Goal: Task Accomplishment & Management: Manage account settings

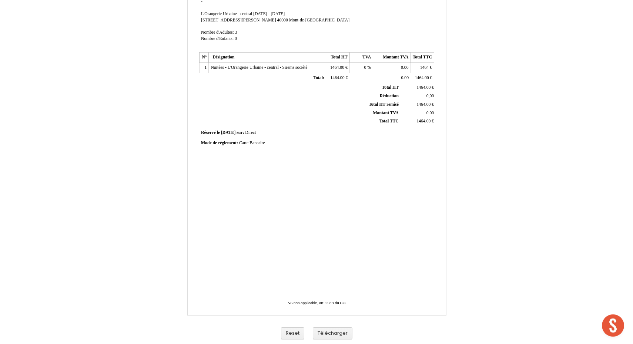
scroll to position [103, 0]
click at [333, 335] on button "Télécharger" at bounding box center [333, 334] width 40 height 12
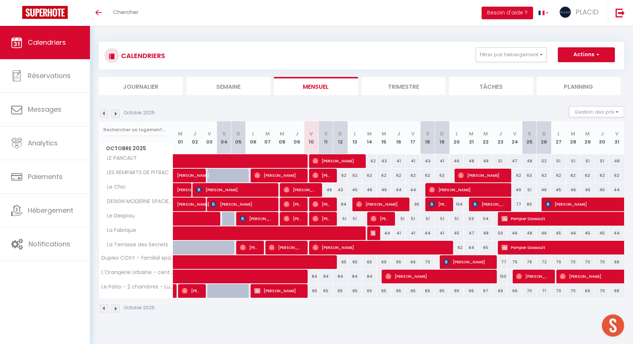
click at [473, 250] on div "64" at bounding box center [471, 248] width 14 height 14
type input "64"
type input "Mar 21 Octobre 2025"
type input "Mer 22 Octobre 2025"
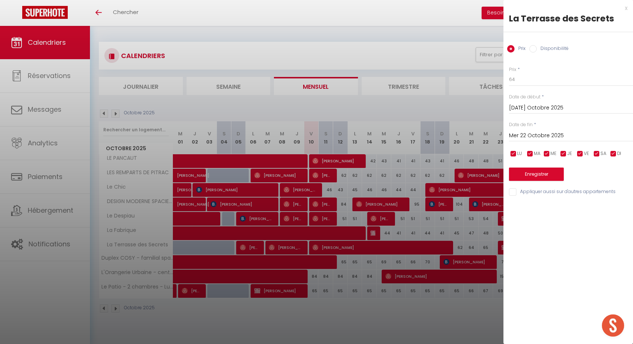
click at [625, 7] on div "x" at bounding box center [565, 8] width 124 height 9
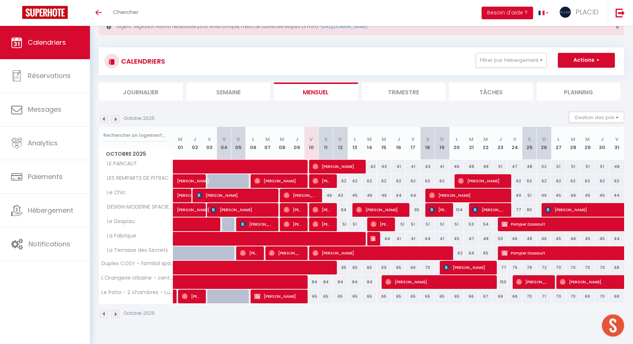
scroll to position [26, 0]
click at [523, 60] on button "Filtrer par hébergement" at bounding box center [511, 60] width 71 height 15
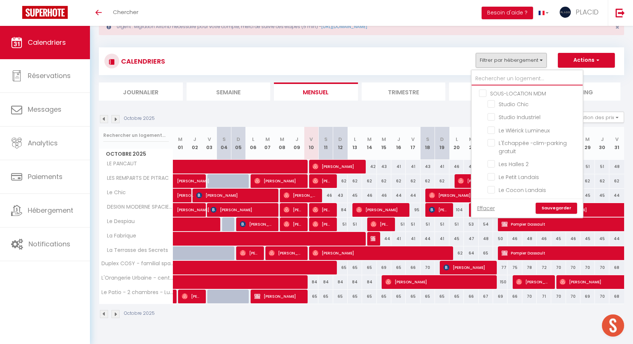
click at [507, 77] on input "text" at bounding box center [526, 78] width 111 height 13
type input "t"
checkbox input "false"
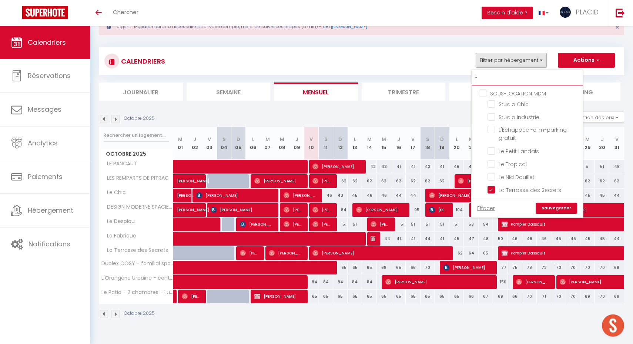
checkbox input "false"
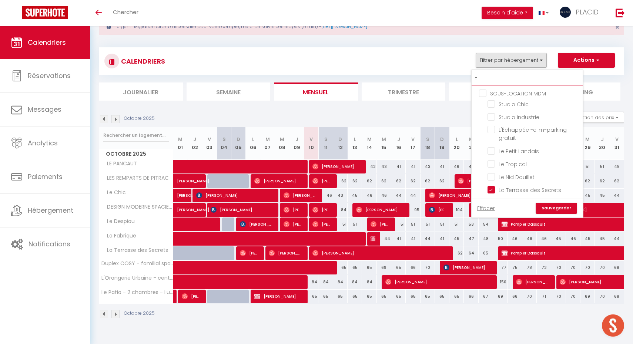
checkbox input "false"
type input "tr"
checkbox input "false"
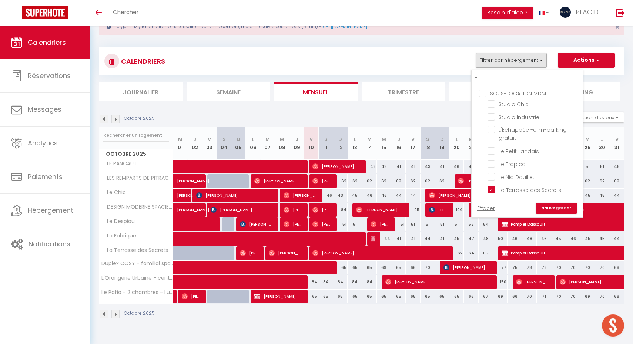
checkbox input "false"
checkbox input "true"
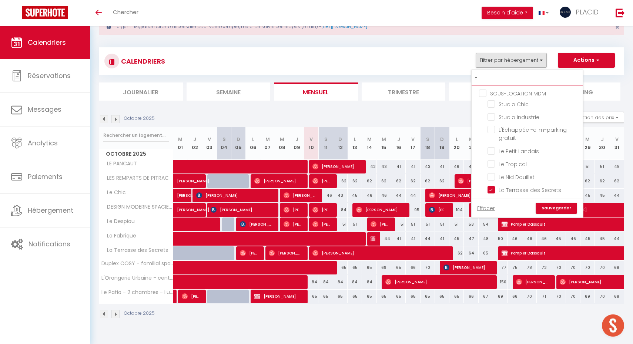
checkbox input "false"
checkbox input "true"
checkbox input "false"
type input "tro"
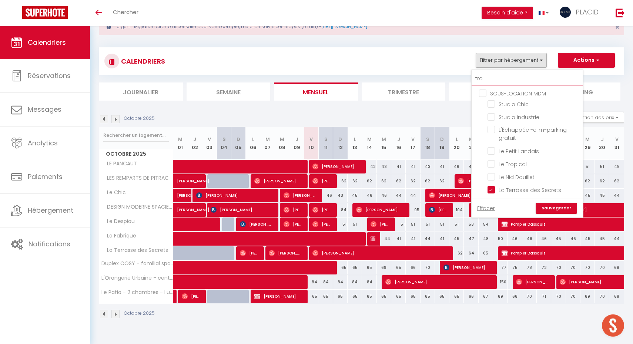
checkbox input "false"
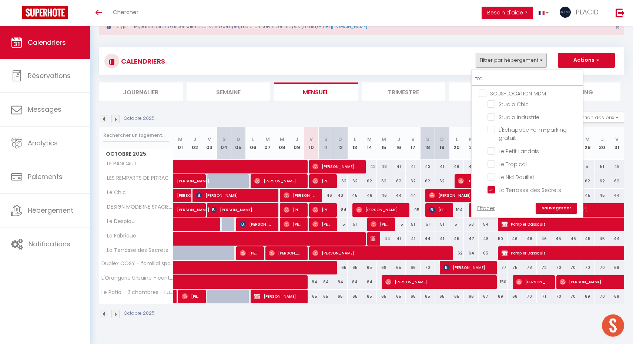
checkbox input "false"
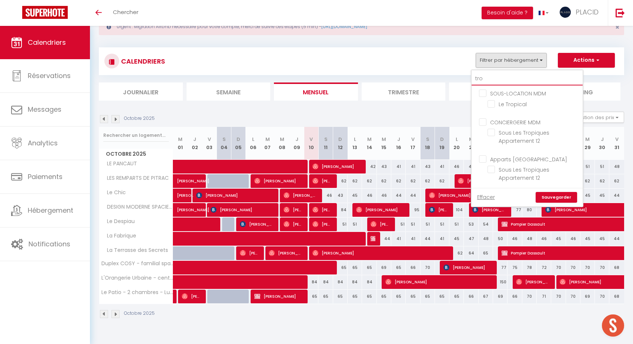
type input "trop"
checkbox input "false"
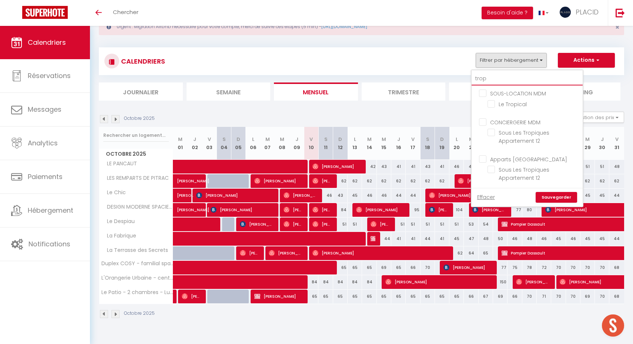
checkbox input "false"
type input "trop"
click at [500, 104] on input "Le Tropical" at bounding box center [533, 103] width 93 height 7
checkbox input "true"
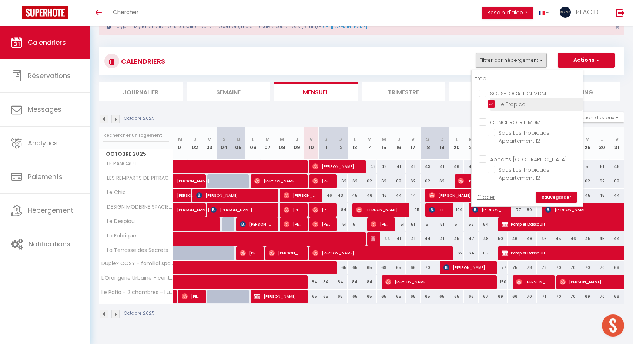
checkbox input "false"
click at [558, 196] on link "Sauvegarder" at bounding box center [555, 197] width 41 height 11
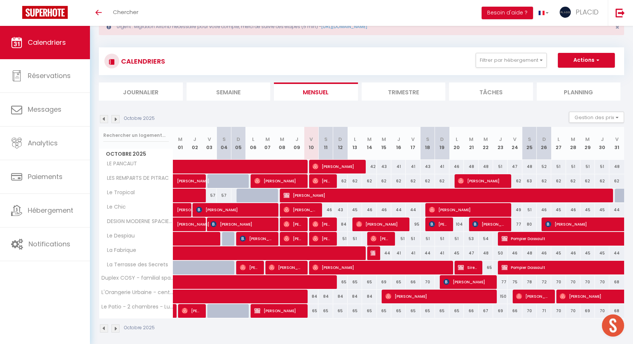
click at [116, 329] on img at bounding box center [115, 329] width 8 height 8
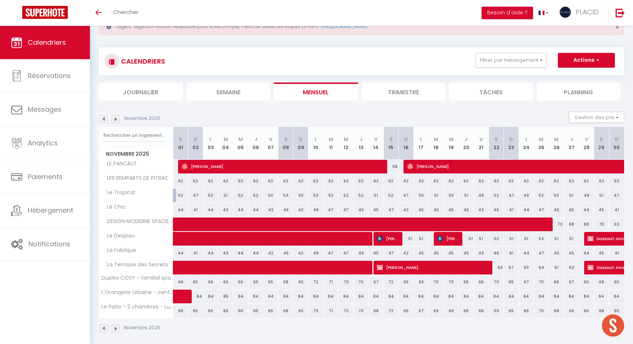
click at [104, 329] on img at bounding box center [104, 329] width 8 height 8
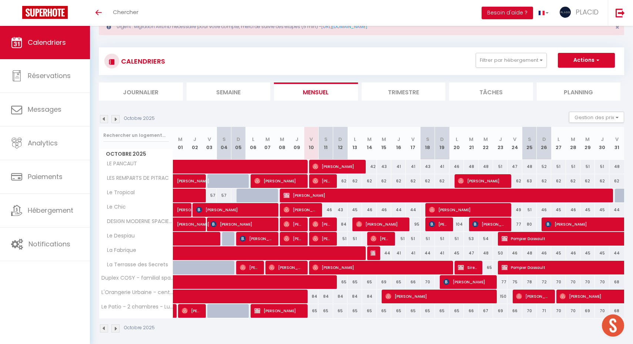
click at [620, 196] on div at bounding box center [622, 196] width 15 height 14
type input "52"
type input "Ven 31 Octobre 2025"
type input "Sam 01 Novembre 2025"
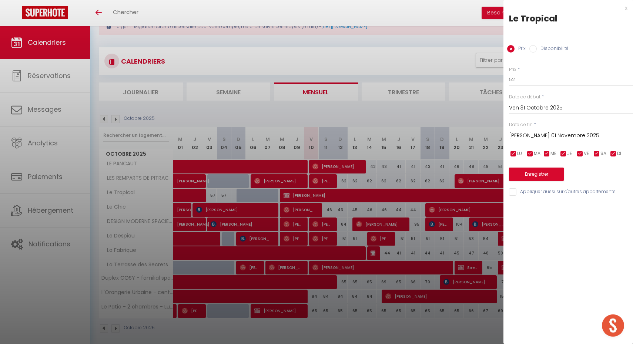
click at [552, 49] on label "Disponibilité" at bounding box center [553, 49] width 32 height 8
click at [537, 49] on input "Disponibilité" at bounding box center [532, 48] width 7 height 7
radio input "true"
radio input "false"
click at [550, 174] on button "Enregistrer" at bounding box center [536, 174] width 55 height 13
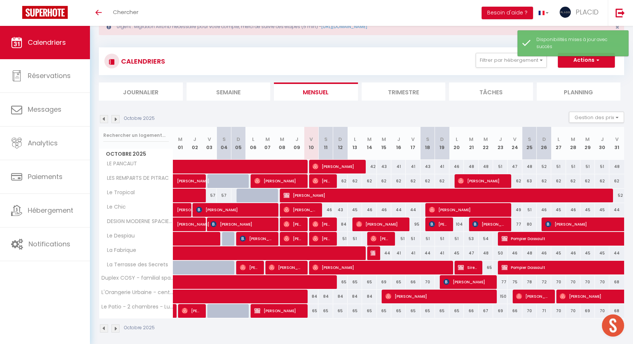
click at [118, 330] on img at bounding box center [115, 329] width 8 height 8
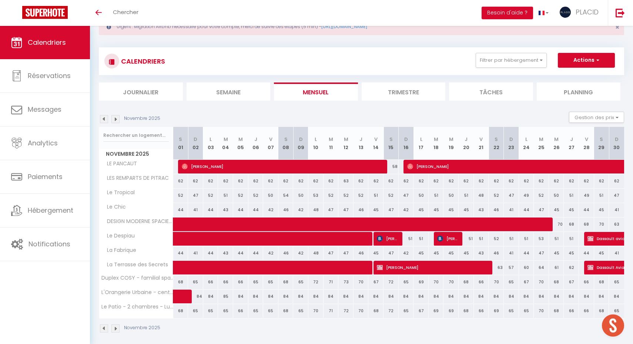
click at [105, 330] on img at bounding box center [104, 329] width 8 height 8
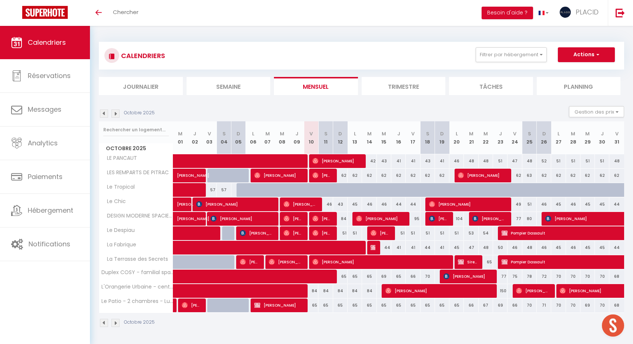
click at [585, 58] on button "Actions" at bounding box center [586, 54] width 57 height 15
click at [573, 70] on link "Nouvelle réservation" at bounding box center [578, 71] width 64 height 11
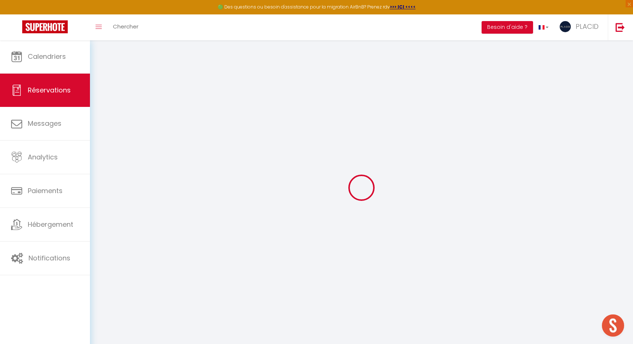
select select
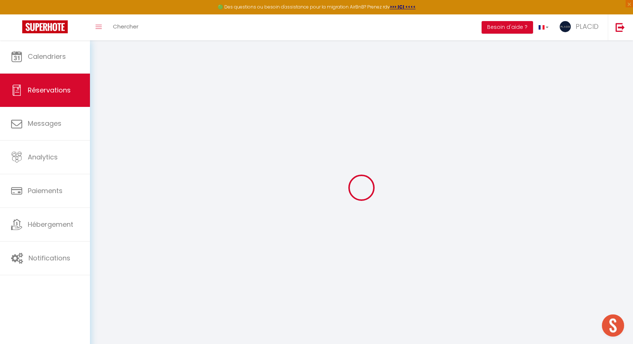
select select
checkbox input "false"
select select
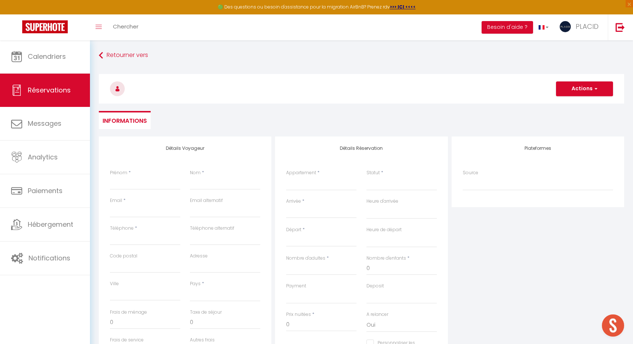
select select
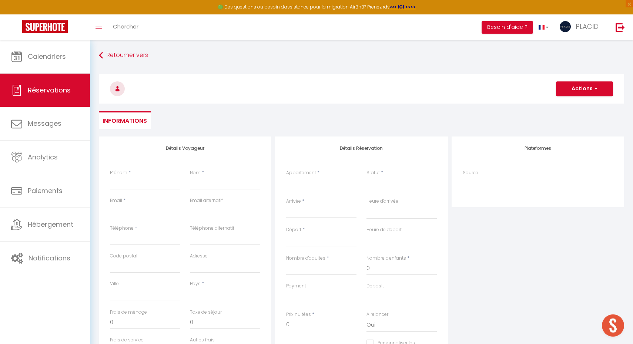
select select
checkbox input "false"
select select
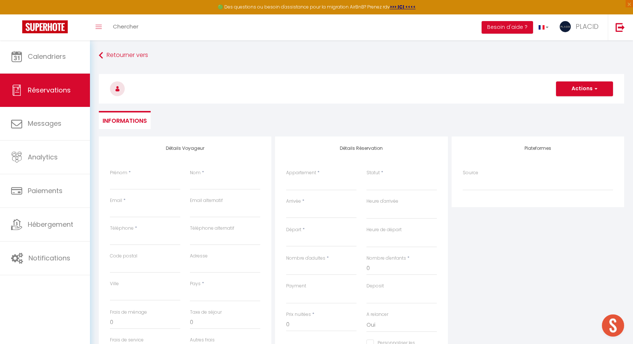
select select
checkbox input "false"
select select
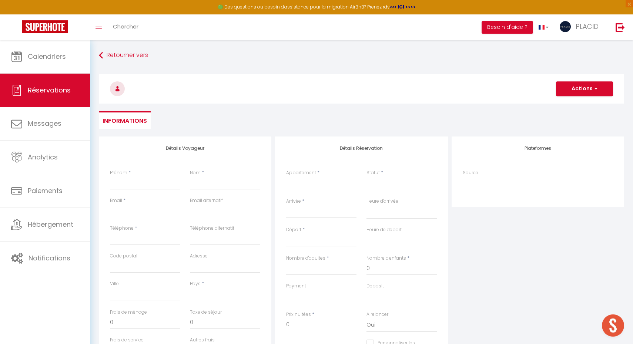
select select
click at [115, 56] on link "Retourner vers" at bounding box center [361, 55] width 525 height 13
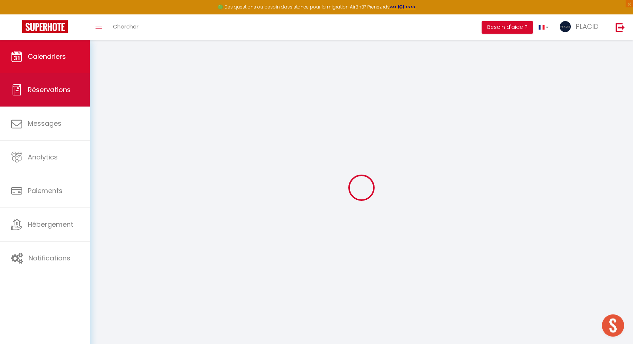
click at [53, 99] on link "Réservations" at bounding box center [45, 89] width 90 height 33
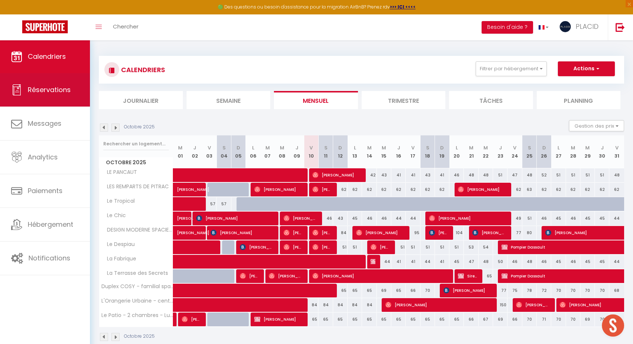
click at [70, 91] on span "Réservations" at bounding box center [49, 89] width 43 height 9
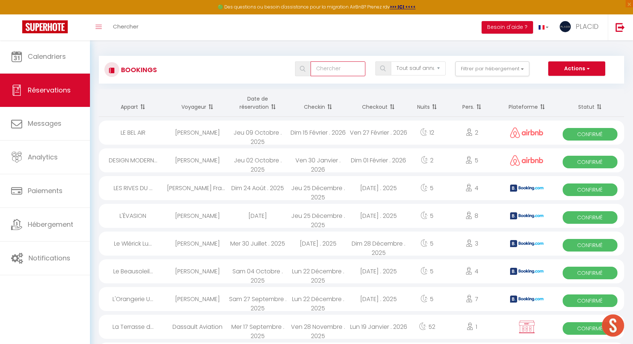
click at [347, 72] on input "text" at bounding box center [337, 68] width 55 height 15
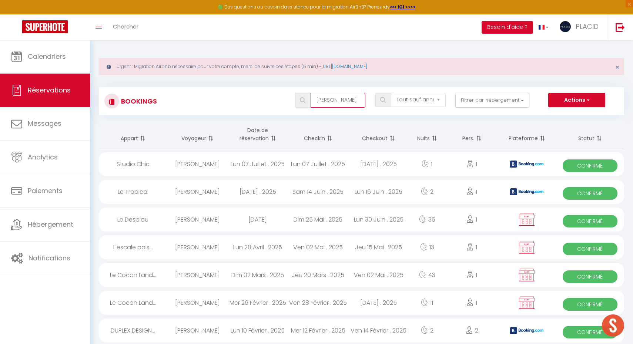
type input "[PERSON_NAME]"
click at [276, 187] on div "[DATE] . 2025" at bounding box center [258, 192] width 60 height 24
select select "OK"
select select "0"
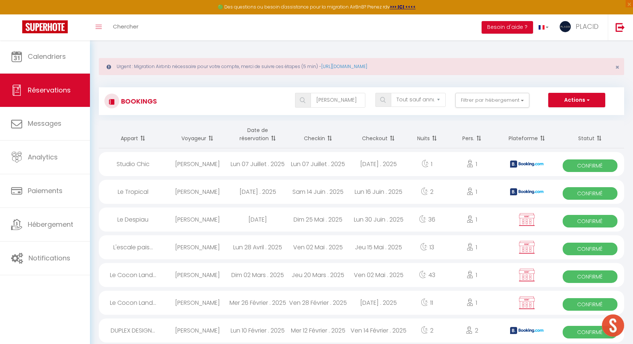
select select "0"
select select "1"
select select
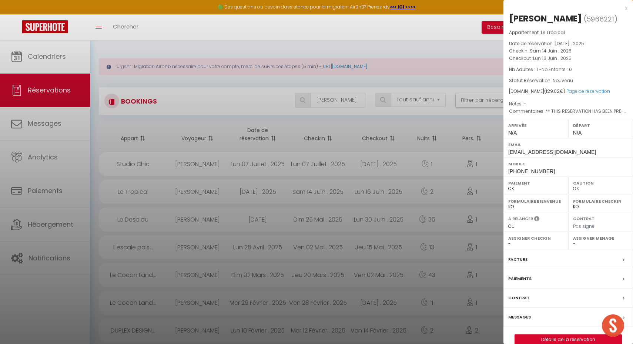
select select "40924"
click at [327, 191] on div at bounding box center [316, 172] width 633 height 344
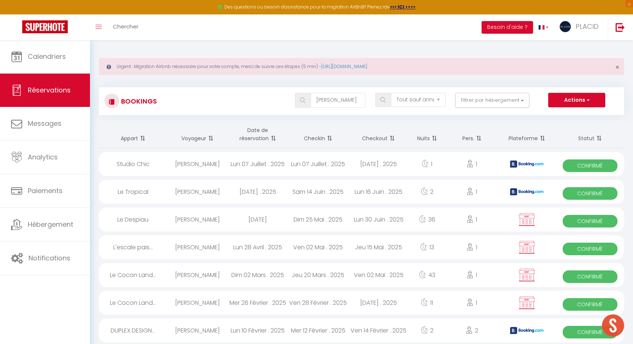
click at [263, 221] on div "[DATE]" at bounding box center [258, 220] width 60 height 24
select select "KO"
select select "19764"
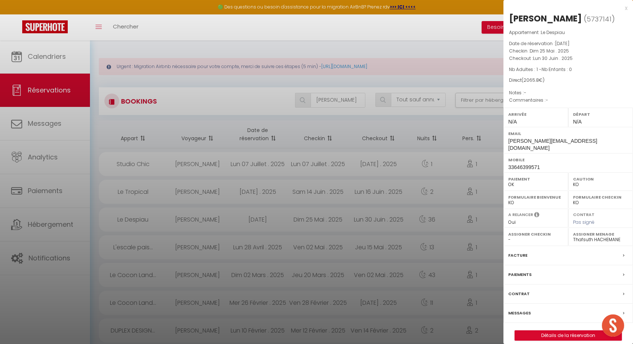
click at [565, 331] on link "Détails de la réservation" at bounding box center [568, 336] width 107 height 10
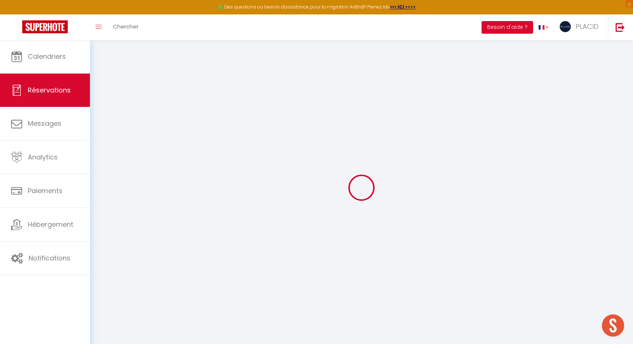
type input "[PERSON_NAME]"
type input "PLACID"
type input "[PERSON_NAME][EMAIL_ADDRESS][DOMAIN_NAME]"
type input "33646399571"
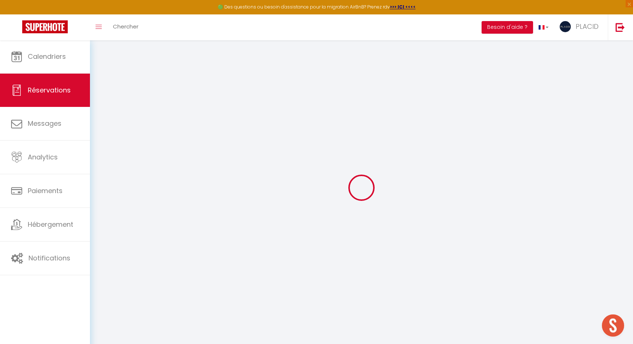
type input "33646399571"
select select "FR"
select select "30901"
select select "1"
type input "Dim 25 Mai 2025"
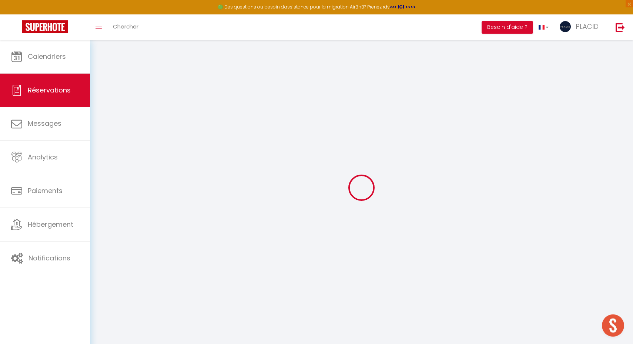
select select
type input "Lun 30 Juin 2025"
select select
type input "1"
select select "12"
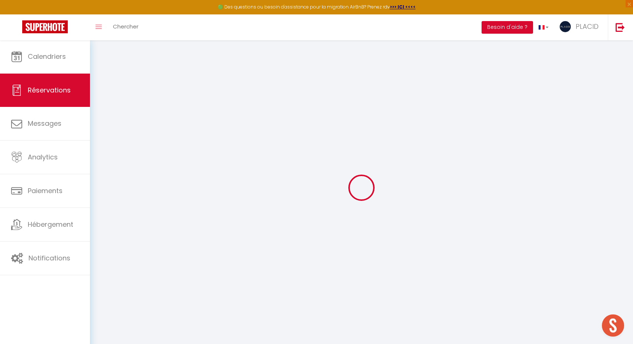
select select
type input "1999"
checkbox input "false"
type input "2065.8"
type input "0"
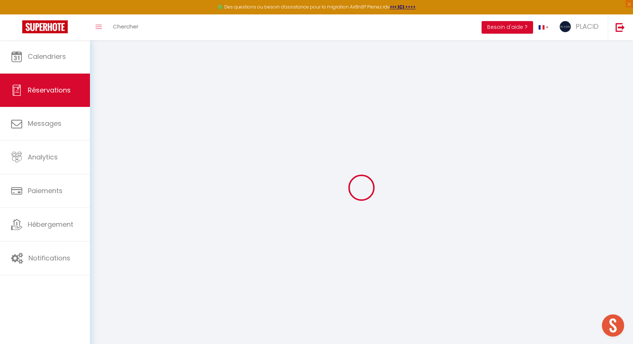
type input "0"
select select
select select "14"
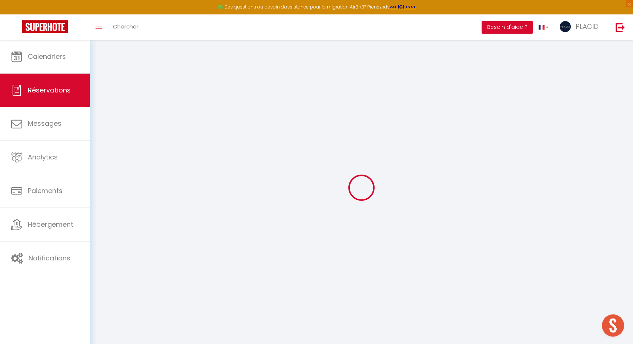
checkbox input "false"
select select
checkbox input "false"
select select
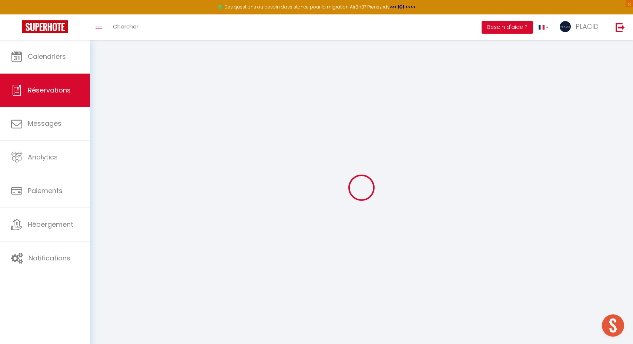
select select
checkbox input "false"
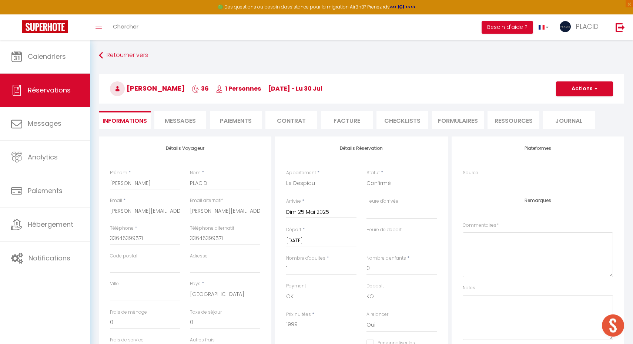
type input "29"
type input "37.8"
select select
checkbox input "false"
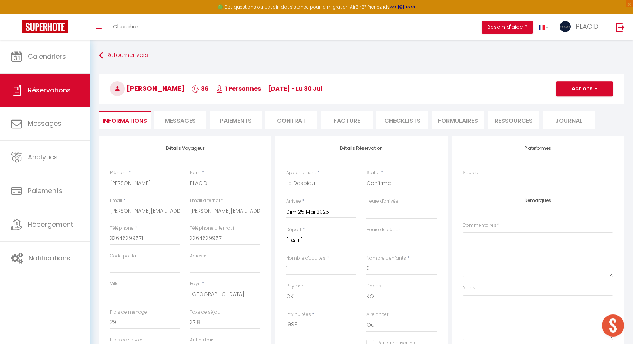
select select
click at [583, 89] on button "Actions" at bounding box center [584, 88] width 57 height 15
click at [575, 111] on link "Dupliquer" at bounding box center [577, 115] width 58 height 10
type input "0"
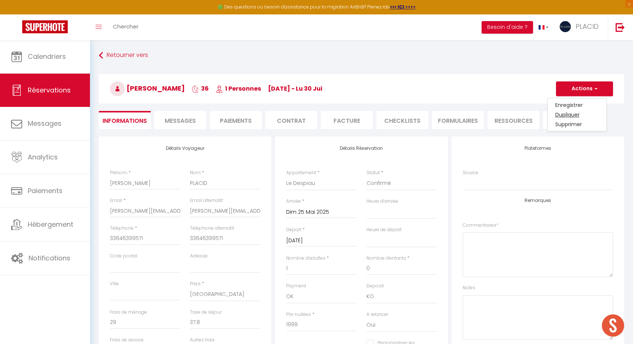
select select
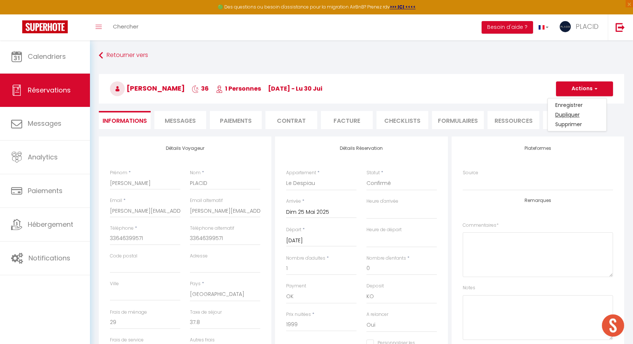
select select
checkbox input "false"
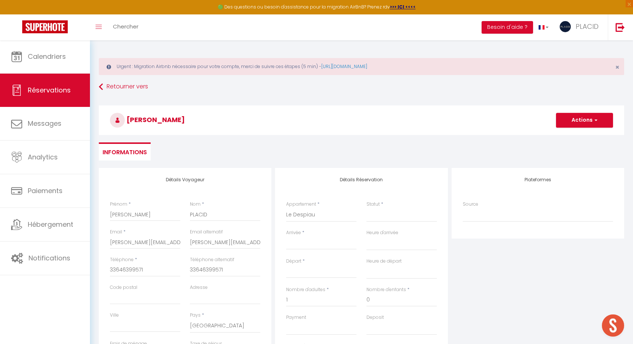
click at [295, 239] on input "Arrivée" at bounding box center [321, 244] width 70 height 10
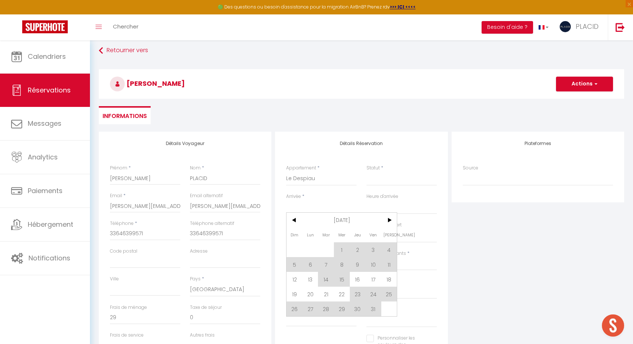
scroll to position [37, 0]
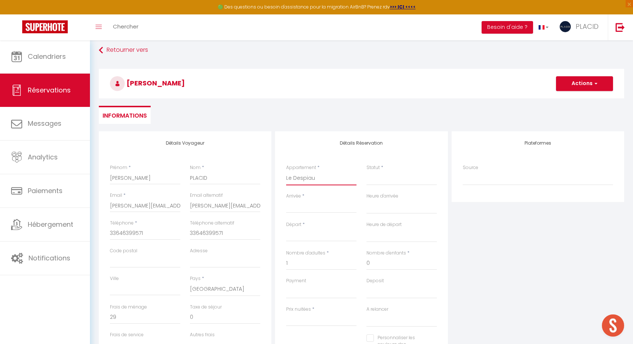
select select "11383"
select select
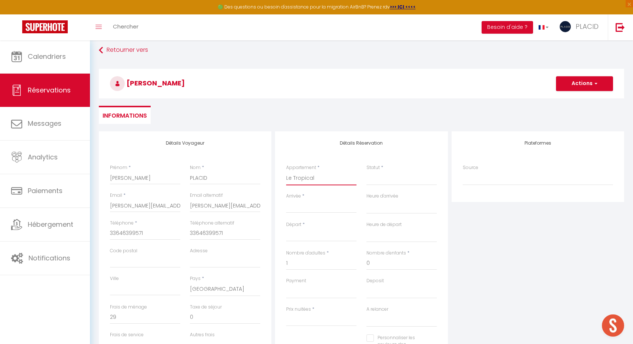
select select
type input "0"
select select
checkbox input "false"
select select
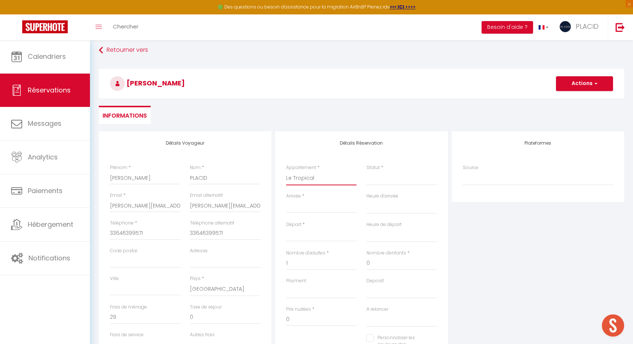
select select
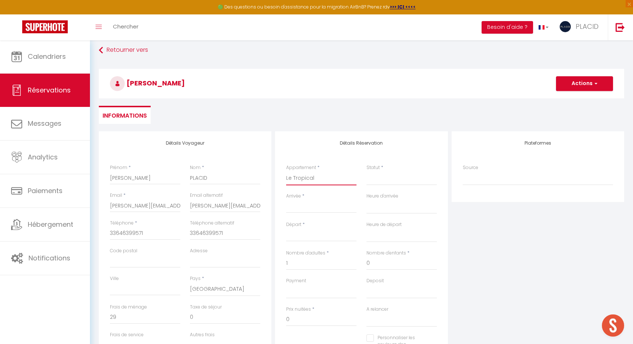
checkbox input "false"
click at [317, 200] on div "< Oct 2025 > Dim Lun Mar Mer Jeu Ven Sam 1 2 3 4 5 6 7 8 9 10 11 12 13 14 15 16…" at bounding box center [321, 206] width 70 height 13
click at [312, 207] on input "Arrivée" at bounding box center [321, 207] width 70 height 10
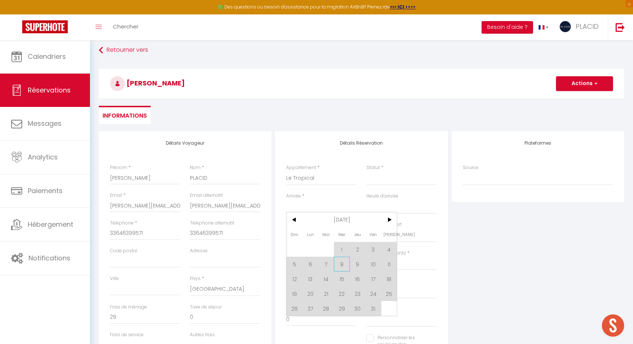
click at [343, 266] on span "8" at bounding box center [342, 264] width 16 height 15
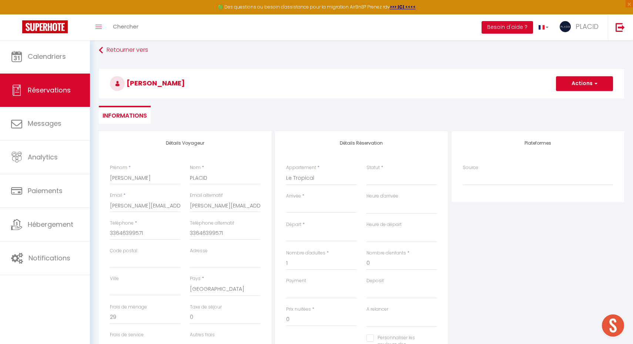
type input "0"
select select
type input "Mer 08 Octobre 2025"
select select
type input "Jeu 09 Octobre 2025"
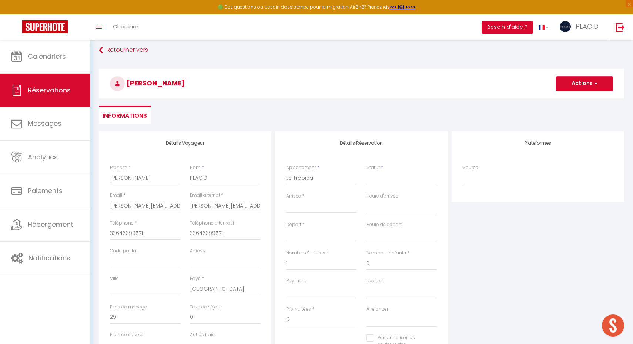
select select
checkbox input "false"
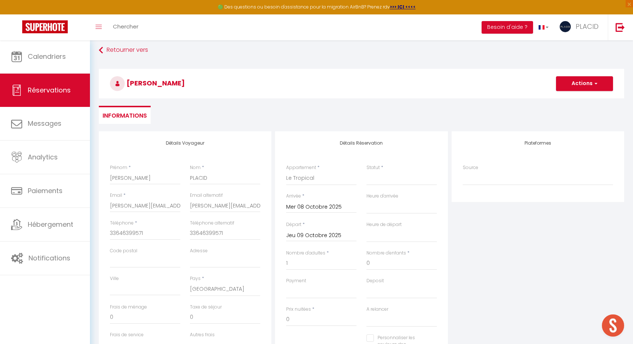
click at [330, 233] on input "Jeu 09 Octobre 2025" at bounding box center [321, 236] width 70 height 10
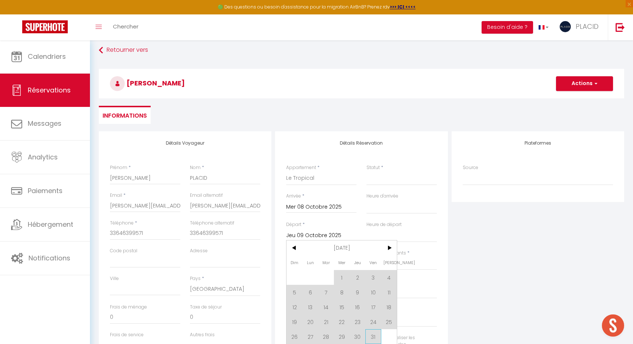
click at [377, 340] on span "31" at bounding box center [373, 336] width 16 height 15
select select
type input "Ven 31 Octobre 2025"
select select
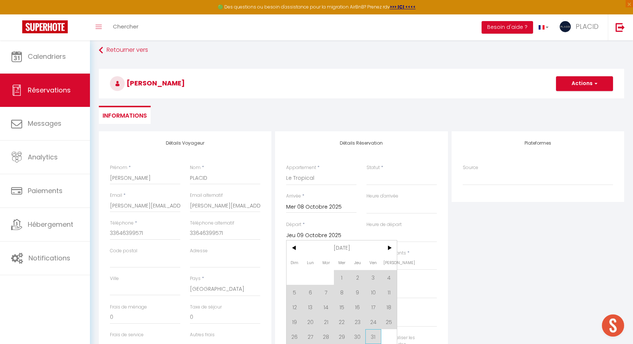
select select
checkbox input "false"
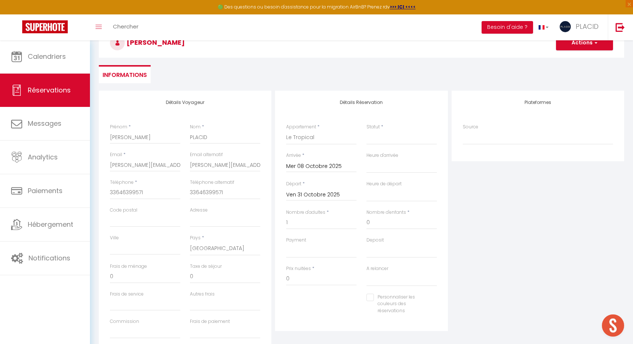
scroll to position [78, 0]
click at [292, 277] on input "0" at bounding box center [321, 278] width 70 height 13
select select "1"
select select
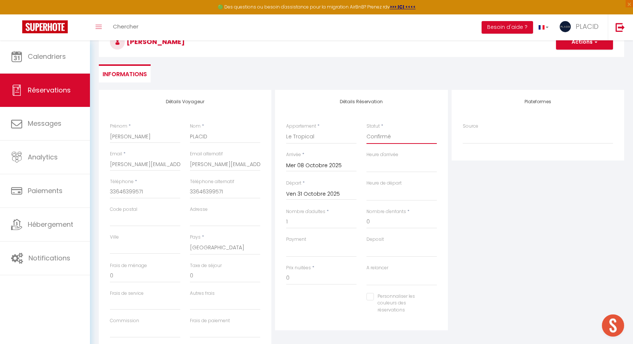
select select
checkbox input "false"
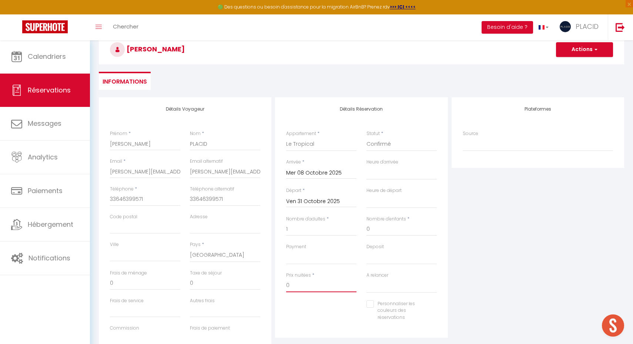
scroll to position [19, 0]
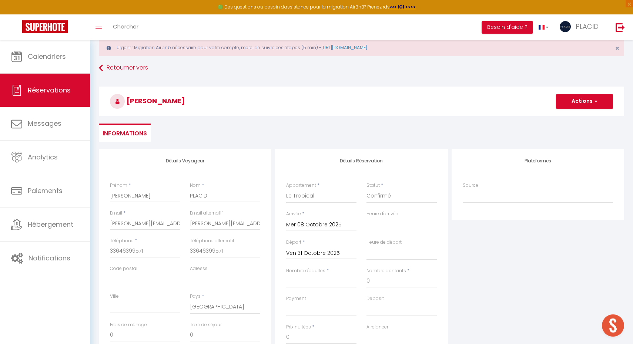
click at [569, 107] on button "Actions" at bounding box center [584, 101] width 57 height 15
click at [566, 120] on link "Enregistrer" at bounding box center [577, 118] width 58 height 10
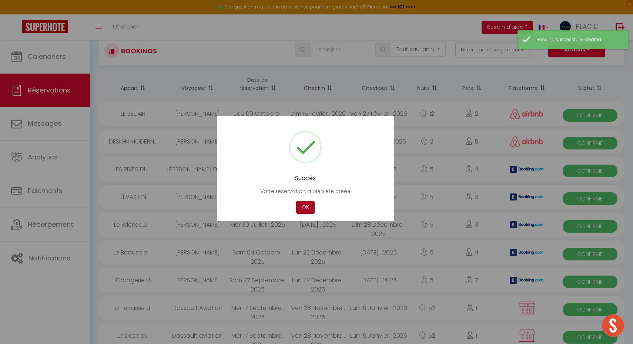
click at [311, 204] on button "OK" at bounding box center [305, 207] width 19 height 13
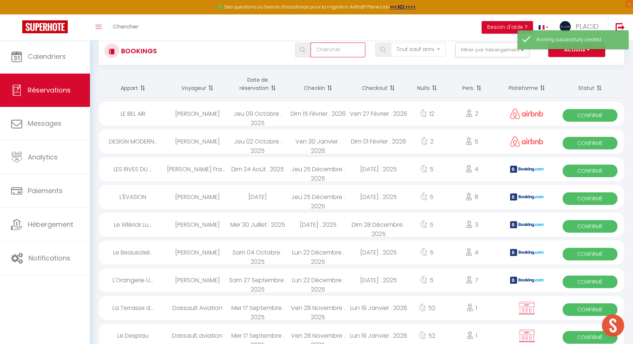
click at [330, 49] on input "text" at bounding box center [337, 50] width 55 height 15
type input "h"
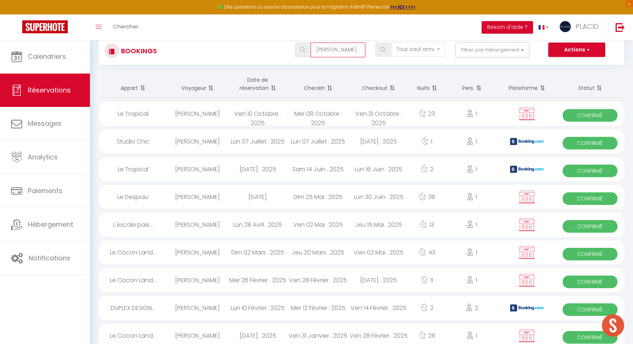
type input "[PERSON_NAME]"
click at [316, 113] on div "Mer 08 Octobre . 2025" at bounding box center [318, 114] width 60 height 24
select select "OK"
select select "KO"
select select "0"
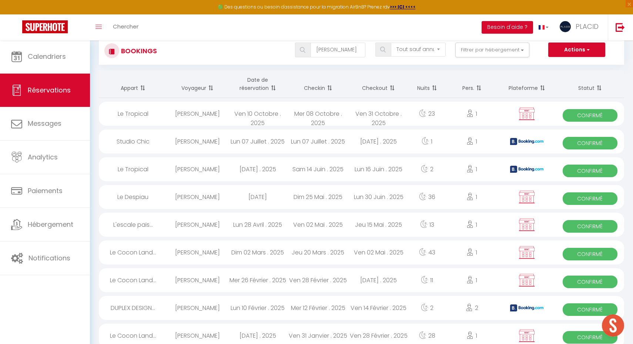
select select "0"
select select "1"
select select
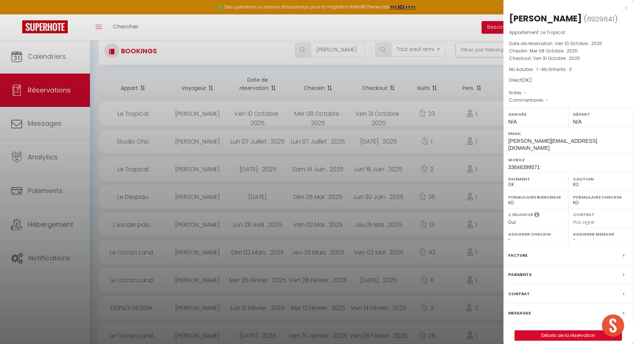
select select "7140"
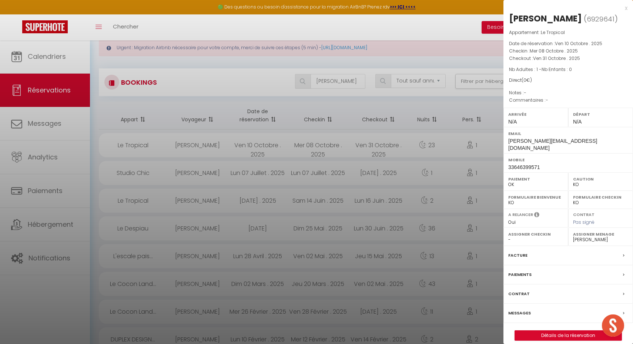
click at [451, 22] on div at bounding box center [316, 172] width 633 height 344
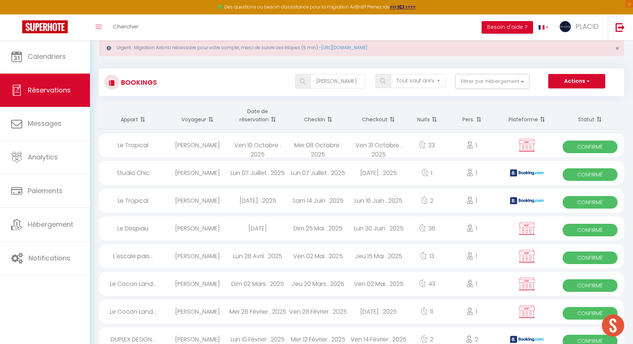
click at [200, 145] on div "[PERSON_NAME]" at bounding box center [197, 145] width 60 height 24
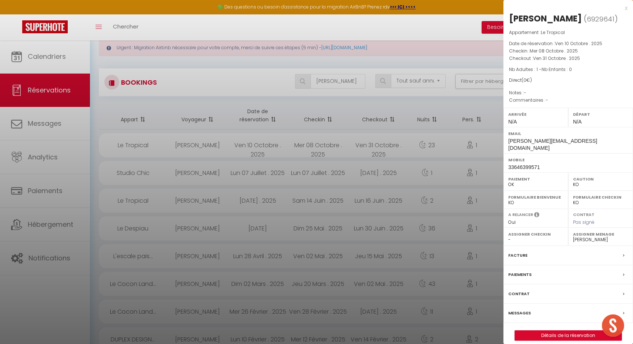
click at [538, 331] on link "Détails de la réservation" at bounding box center [568, 336] width 107 height 10
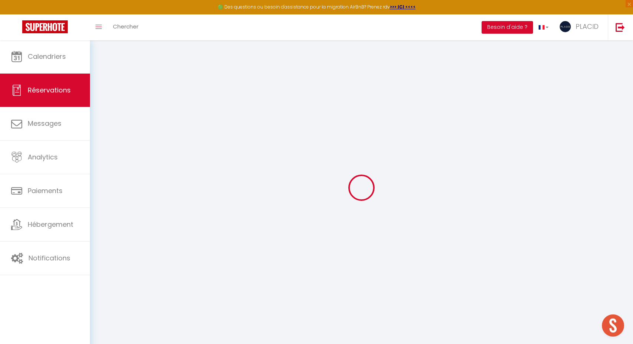
select select
checkbox input "false"
select select
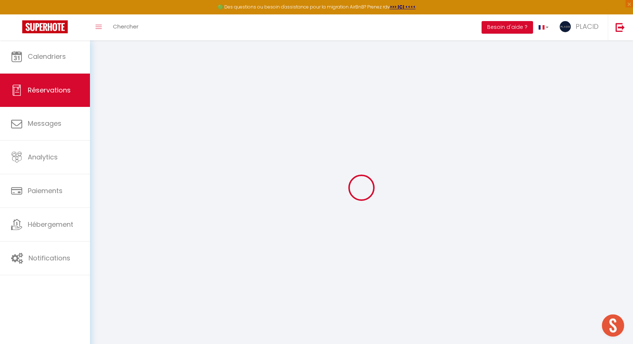
checkbox input "false"
select select
checkbox input "false"
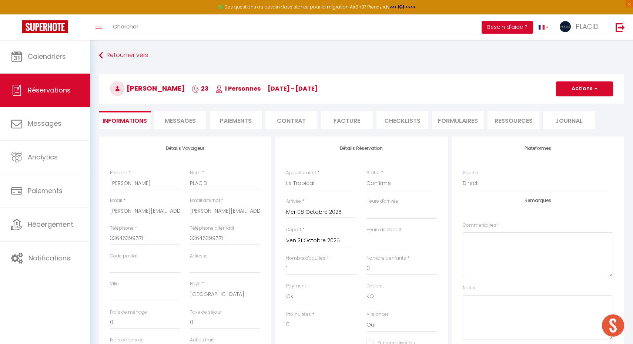
select select
checkbox input "false"
select select
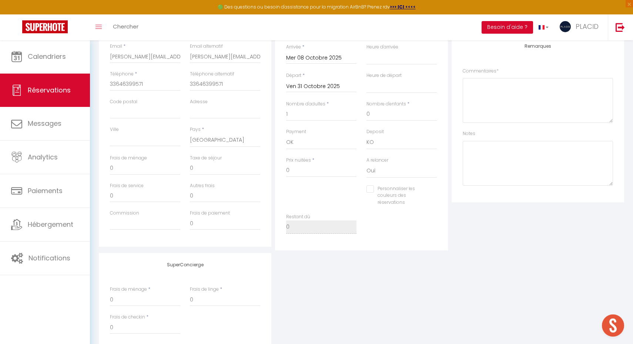
scroll to position [155, 0]
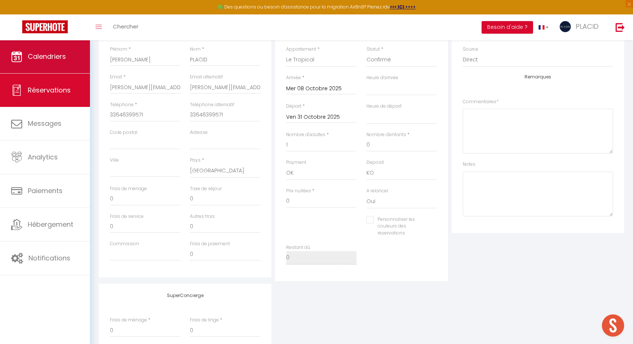
click at [64, 59] on span "Calendriers" at bounding box center [47, 56] width 38 height 9
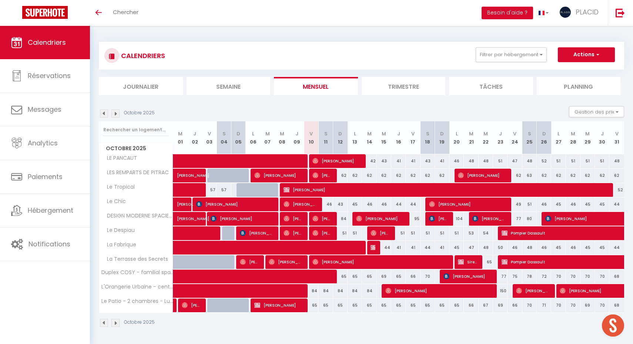
click at [117, 112] on img at bounding box center [115, 114] width 8 height 8
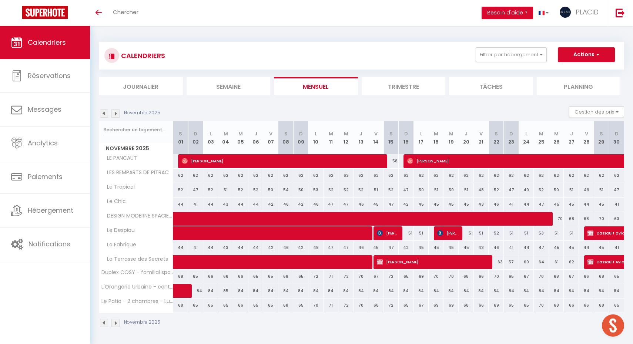
click at [103, 111] on img at bounding box center [104, 114] width 8 height 8
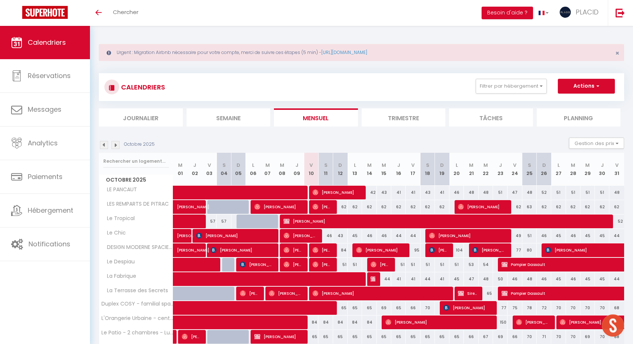
click at [396, 282] on span at bounding box center [292, 279] width 221 height 14
select select "OK"
select select "0"
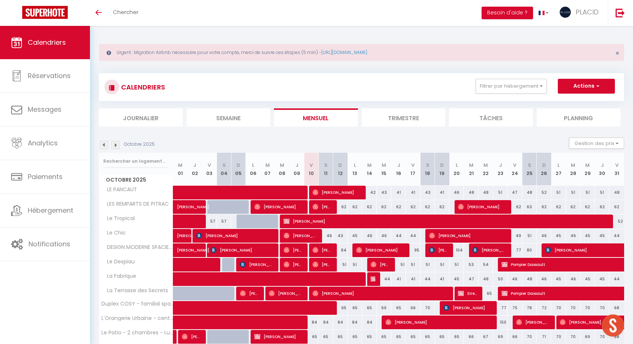
select select "1"
select select
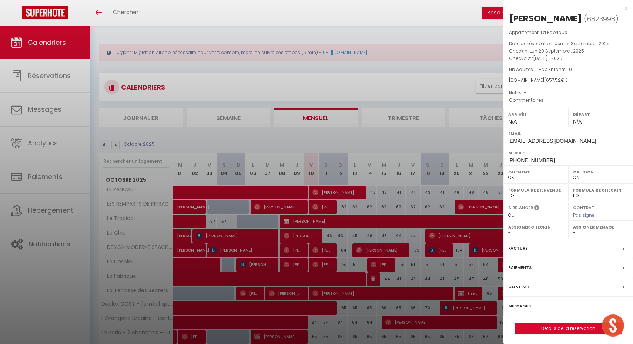
select select "7140"
click at [418, 78] on div at bounding box center [316, 172] width 633 height 344
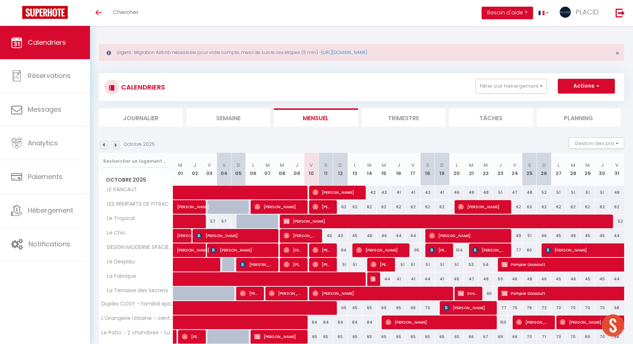
click at [394, 221] on span "[PERSON_NAME]" at bounding box center [444, 221] width 322 height 14
select select "KO"
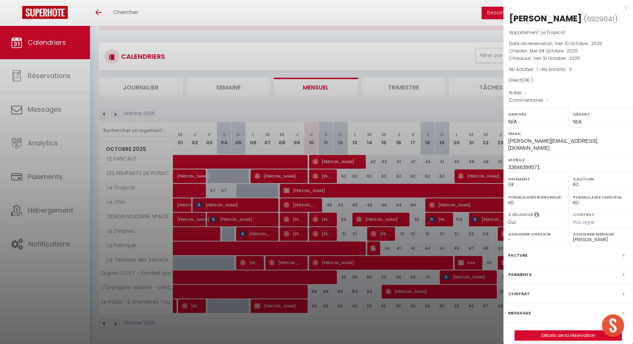
scroll to position [30, 0]
click at [548, 266] on div "Paiements" at bounding box center [568, 274] width 130 height 19
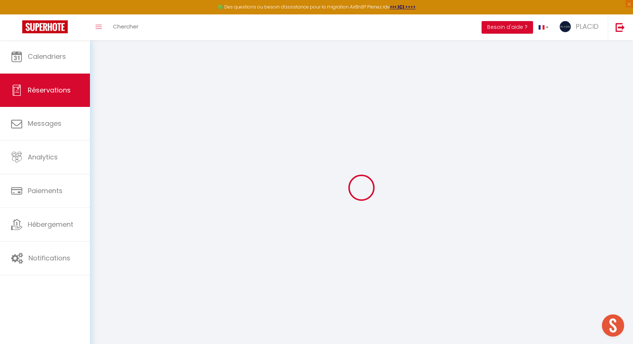
select select
checkbox input "false"
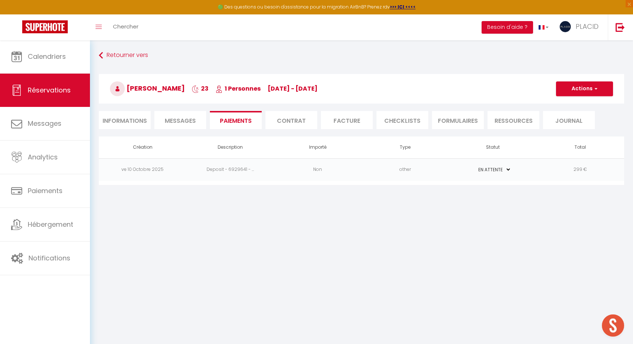
click at [584, 87] on button "Actions" at bounding box center [584, 88] width 57 height 15
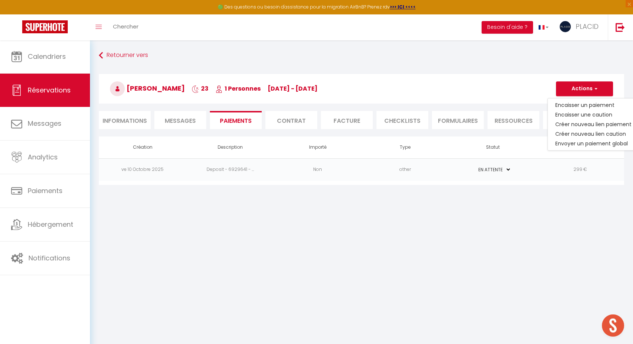
click at [513, 78] on h3 "[PERSON_NAME] 23 1 Personnes [DATE] - [DATE]" at bounding box center [361, 89] width 525 height 30
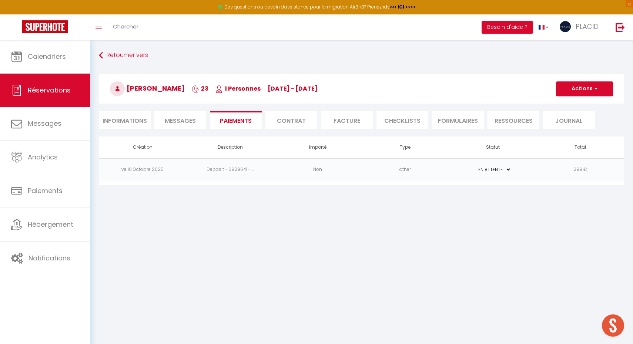
click at [134, 114] on li "Informations" at bounding box center [125, 120] width 52 height 18
select select
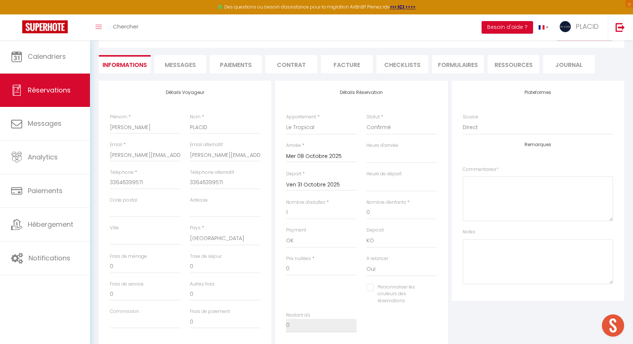
scroll to position [57, 0]
click at [299, 266] on input "0" at bounding box center [321, 267] width 70 height 13
drag, startPoint x: 298, startPoint y: 266, endPoint x: 279, endPoint y: 264, distance: 19.4
click at [279, 264] on div "Détails Réservation Appartement * Studio Chic Studio Industriel Le Wlérick Lumi…" at bounding box center [361, 214] width 172 height 268
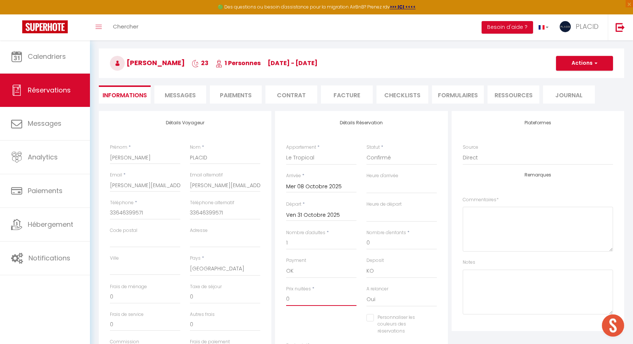
type input "7"
select select
checkbox input "false"
type input "76"
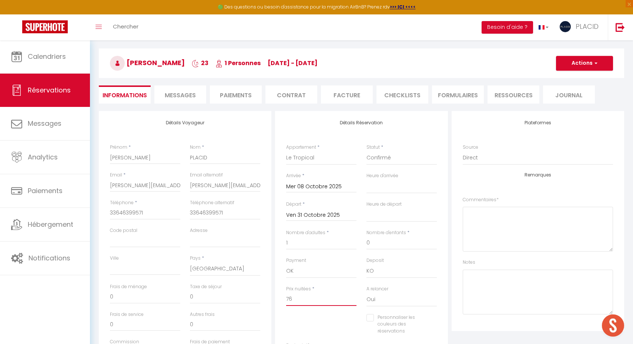
select select
checkbox input "false"
type input "767"
select select
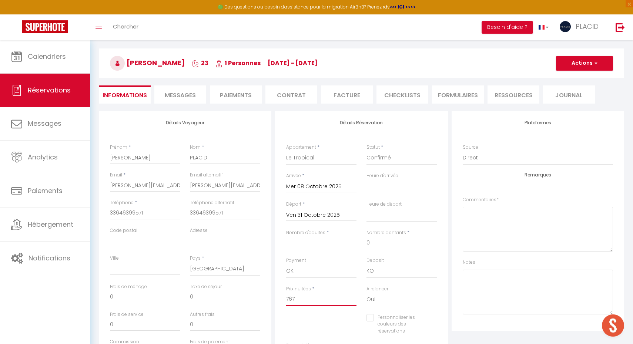
select select
checkbox input "false"
type input "767"
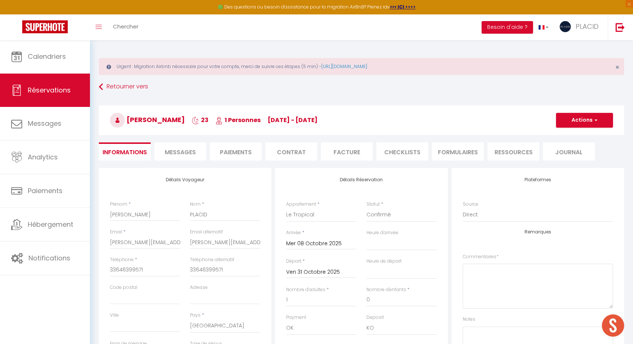
scroll to position [0, 0]
click at [577, 120] on button "Actions" at bounding box center [584, 120] width 57 height 15
click at [572, 134] on link "Enregistrer" at bounding box center [577, 137] width 58 height 10
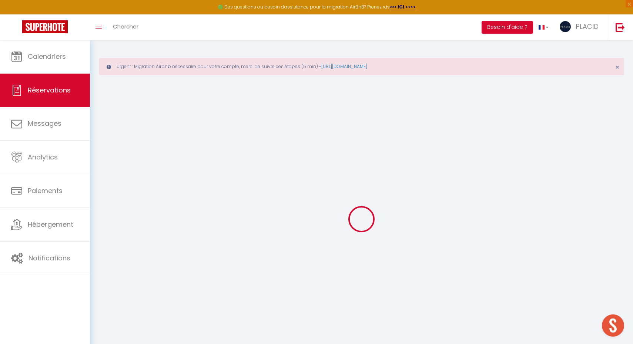
select select "not_cancelled"
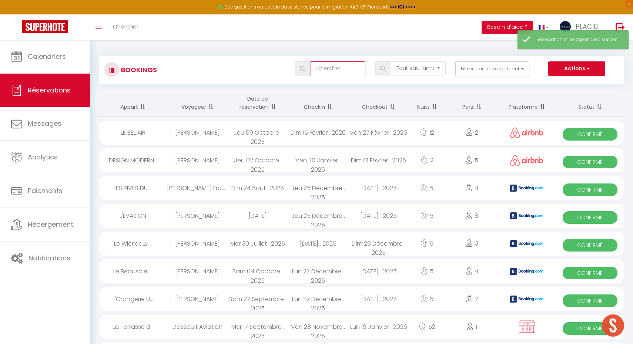
click at [338, 67] on input "text" at bounding box center [337, 68] width 55 height 15
type input "p"
type input "[PERSON_NAME]"
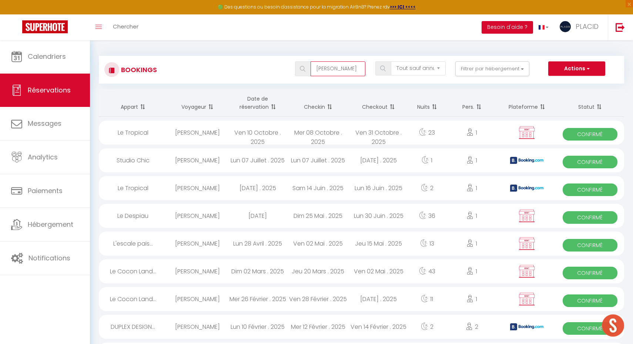
select select
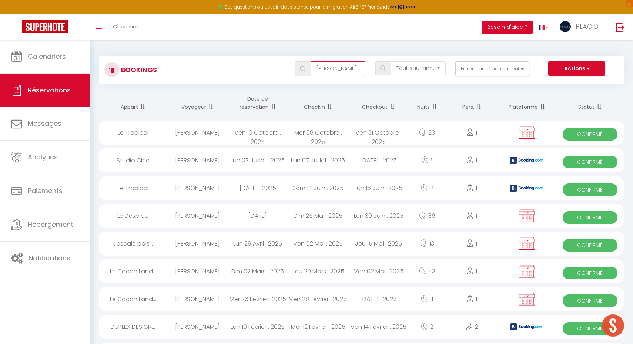
select select
type input "[PERSON_NAME]"
click at [333, 138] on div "Mer 08 Octobre . 2025" at bounding box center [318, 133] width 60 height 24
select select "OK"
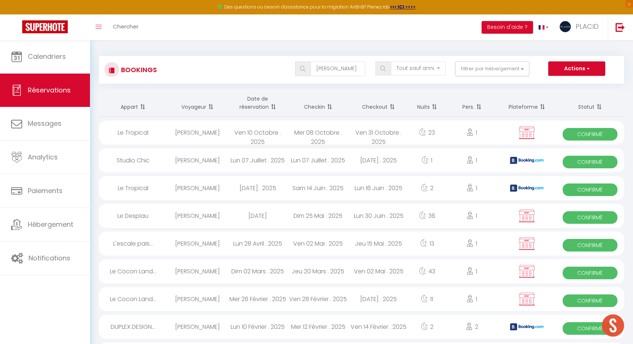
select select "KO"
select select "0"
select select "1"
select select
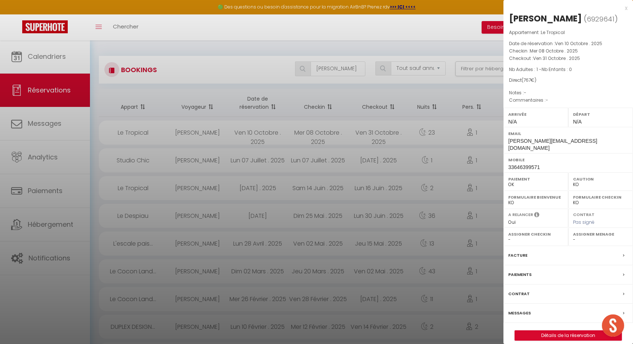
select select "7140"
click at [543, 265] on div "Paiements" at bounding box center [568, 274] width 130 height 19
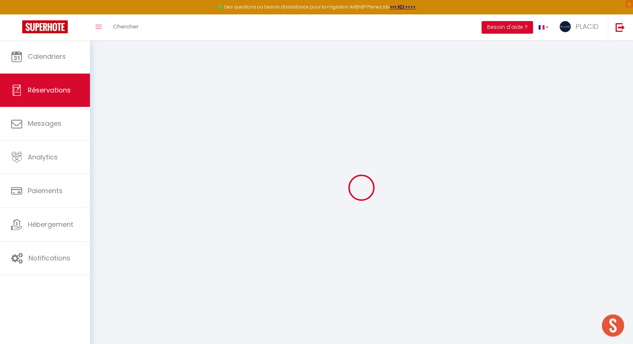
type input "[PERSON_NAME]"
type input "PLACID"
type input "[PERSON_NAME][EMAIL_ADDRESS][DOMAIN_NAME]"
type input "33646399571"
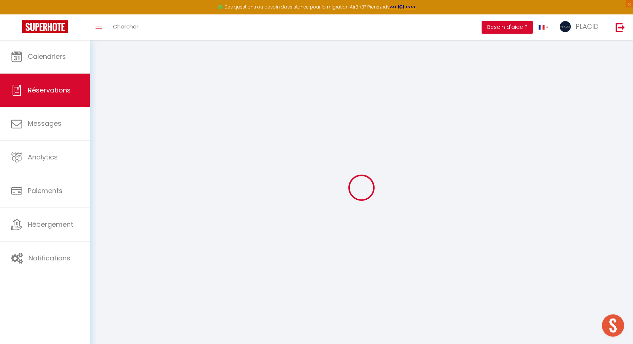
type input "33646399571"
select select "FR"
select select "11383"
select select "1"
type input "Mer 08 Octobre 2025"
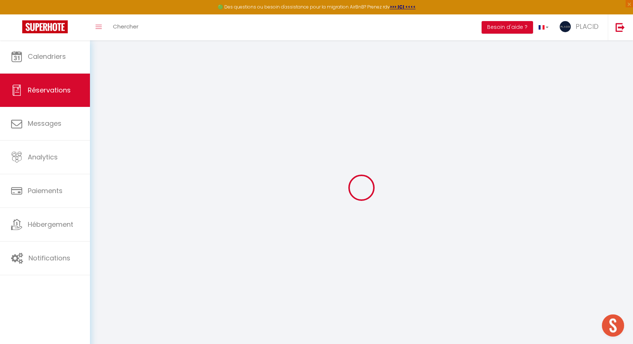
select select
type input "Ven 31 Octobre 2025"
select select
type input "1"
select select "12"
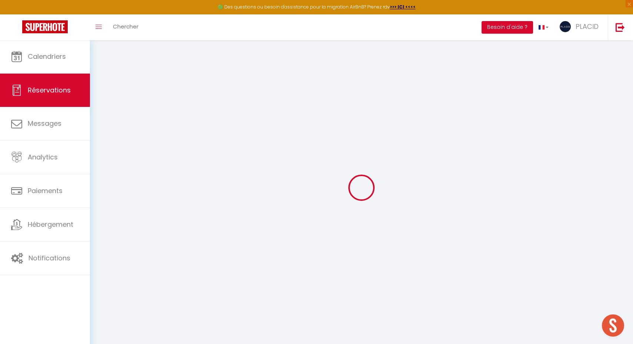
select select
type input "767"
checkbox input "false"
type input "767"
type input "0"
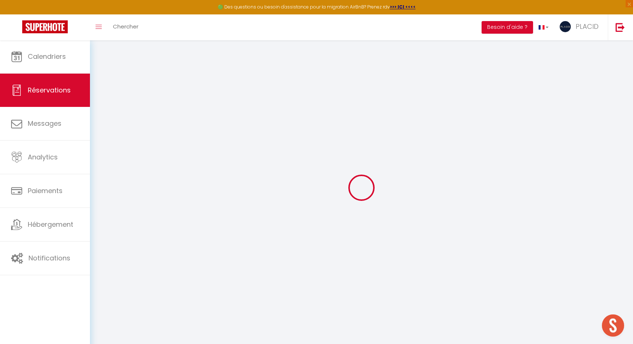
type input "0"
select select
select select "14"
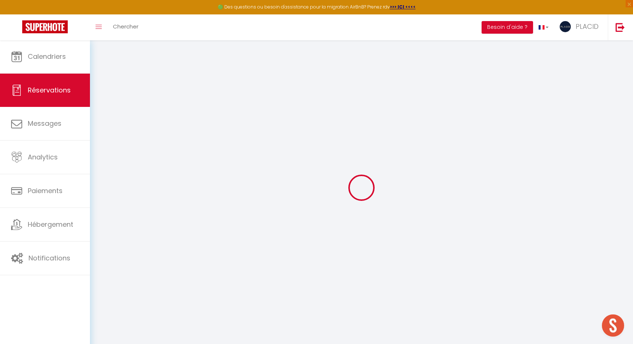
checkbox input "false"
select select
checkbox input "false"
select select
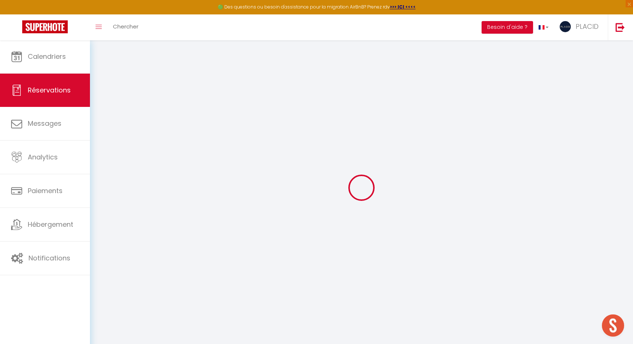
select select
checkbox input "false"
select select
checkbox input "false"
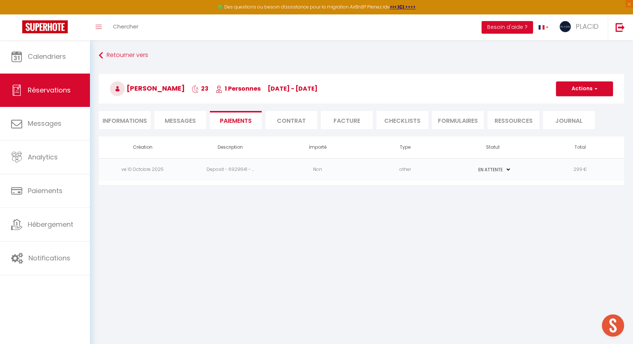
click at [597, 85] on button "Actions" at bounding box center [584, 88] width 57 height 15
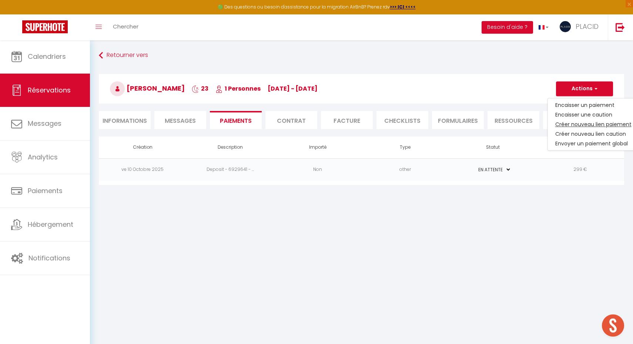
click at [590, 125] on link "Créer nouveau lien paiement" at bounding box center [593, 125] width 91 height 10
select select "nights"
type input "[PERSON_NAME][EMAIL_ADDRESS][DOMAIN_NAME]"
select select "1075"
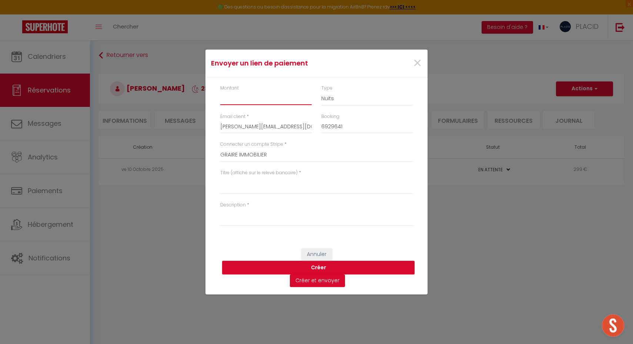
click at [236, 98] on input "Montant" at bounding box center [265, 98] width 91 height 13
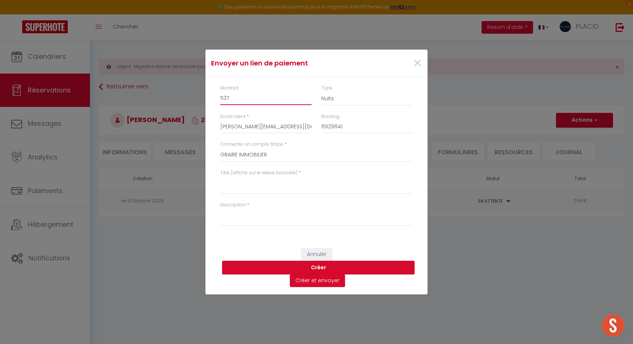
type input "537"
click at [241, 190] on textarea "Titre (affiché sur le relevé bancaire)" at bounding box center [316, 186] width 192 height 18
type textarea "Sejour Tropical"
click at [243, 214] on textarea "Description" at bounding box center [316, 217] width 192 height 18
type textarea "Séjour Tropical"
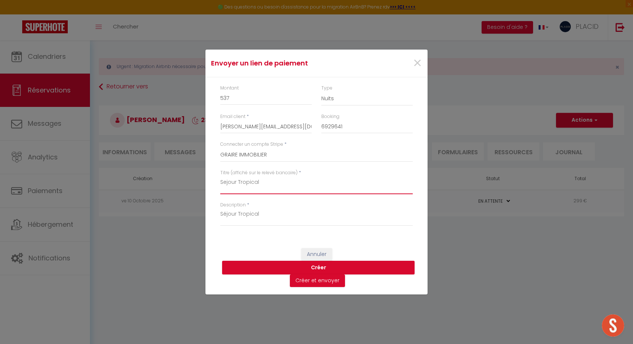
click at [227, 181] on textarea "Sejour Tropical" at bounding box center [316, 186] width 192 height 18
click at [325, 183] on textarea "Séjour Tropical" at bounding box center [316, 186] width 192 height 18
type textarea "Séjour Tropical"
click at [318, 278] on button "Créer et envoyer" at bounding box center [317, 281] width 55 height 13
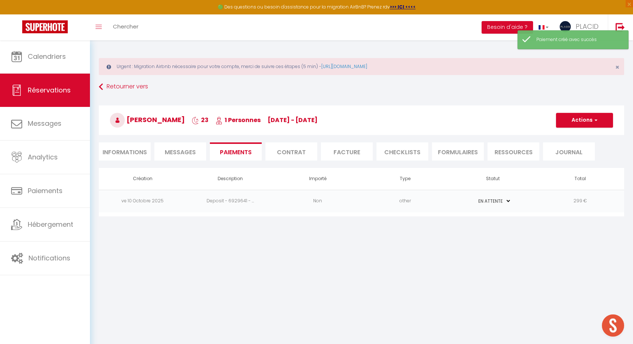
click at [580, 120] on button "Actions" at bounding box center [584, 120] width 57 height 15
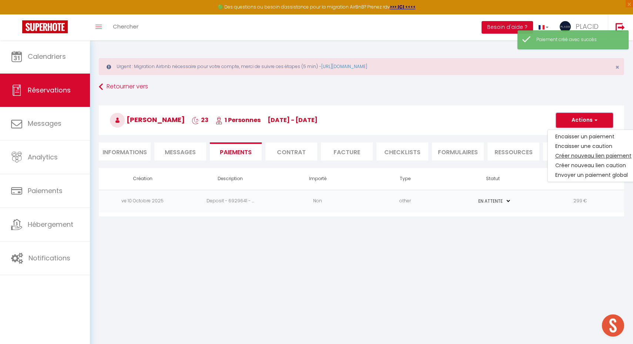
select select "fr"
type input "[PERSON_NAME][EMAIL_ADDRESS][DOMAIN_NAME]"
type input "Demande de paiement"
type textarea "Bonjour, Nous vous invitons à cliquer sur le lien ci-dessous pour effectuer le …"
select select "0"
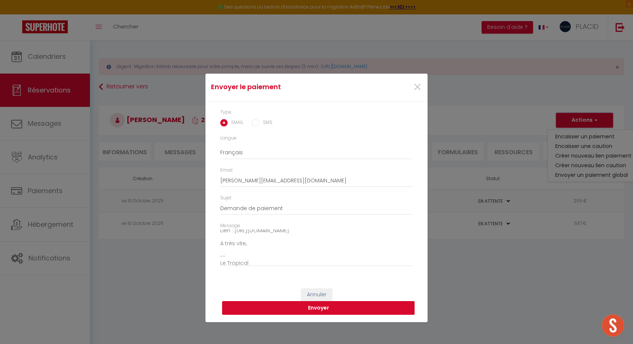
scroll to position [49, 0]
click at [325, 309] on button "Envoyer" at bounding box center [318, 308] width 192 height 14
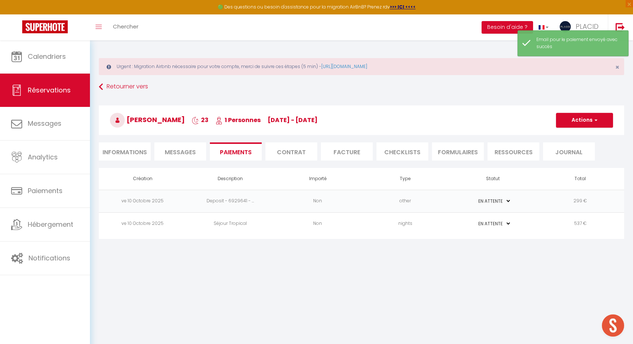
click at [602, 117] on button "Actions" at bounding box center [584, 120] width 57 height 15
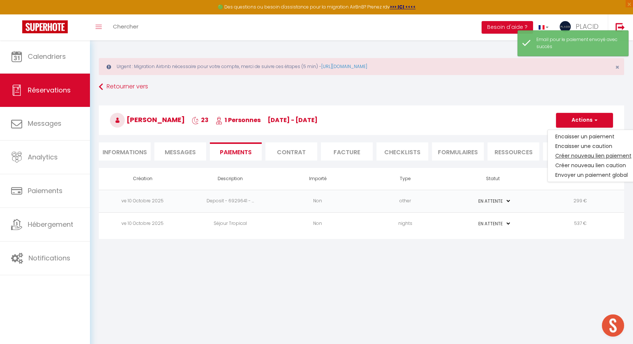
click at [582, 155] on link "Créer nouveau lien paiement" at bounding box center [593, 156] width 91 height 10
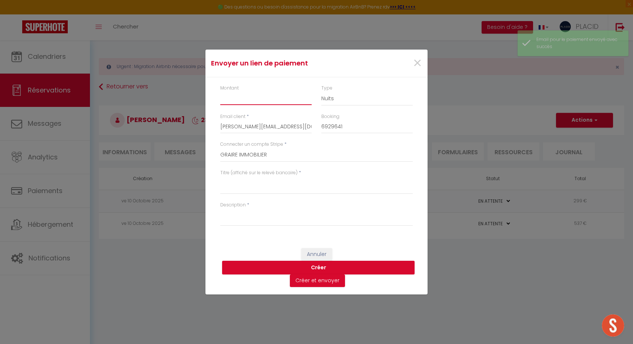
click at [291, 99] on input "Montant" at bounding box center [265, 98] width 91 height 13
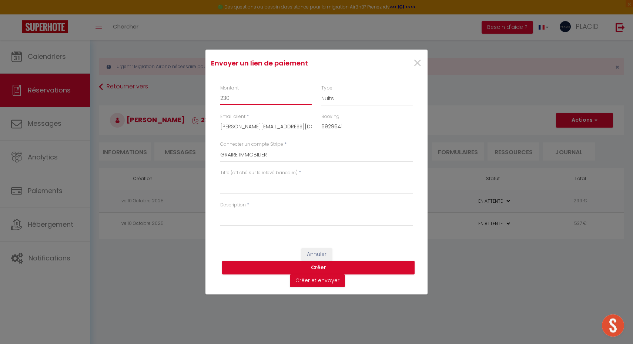
type input "230"
click at [234, 128] on input "[PERSON_NAME][EMAIL_ADDRESS][DOMAIN_NAME]" at bounding box center [265, 126] width 91 height 13
type input "[EMAIL_ADDRESS][DOMAIN_NAME]"
click at [263, 193] on textarea "Titre (affiché sur le relevé bancaire)" at bounding box center [316, 186] width 192 height 18
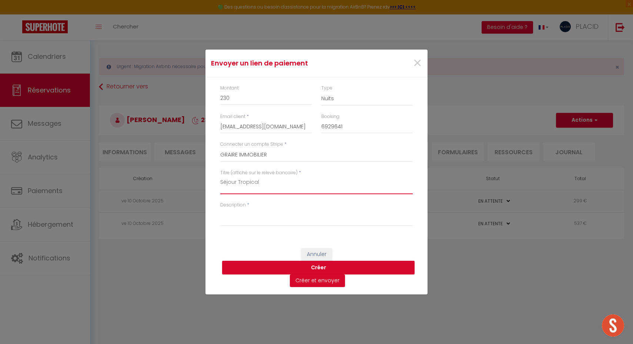
type textarea "Séjour Tropical"
click at [264, 224] on textarea "Description" at bounding box center [316, 217] width 192 height 18
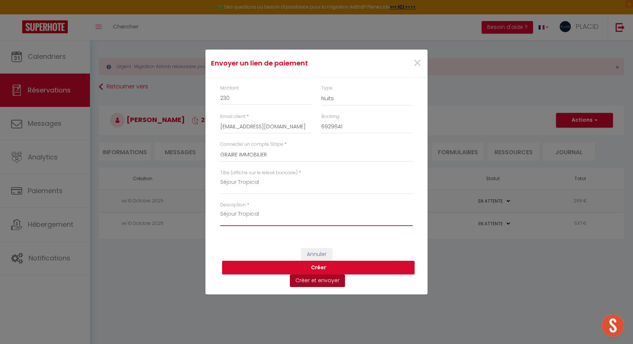
type textarea "Séjour Tropical"
click at [326, 281] on button "Créer et envoyer" at bounding box center [317, 281] width 55 height 13
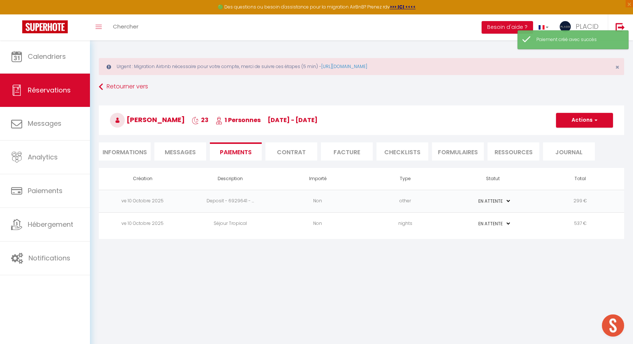
type input "[EMAIL_ADDRESS][DOMAIN_NAME]"
type textarea "Bonjour, Nous vous invitons à cliquer sur le lien ci-dessous pour effectuer le …"
select select "0"
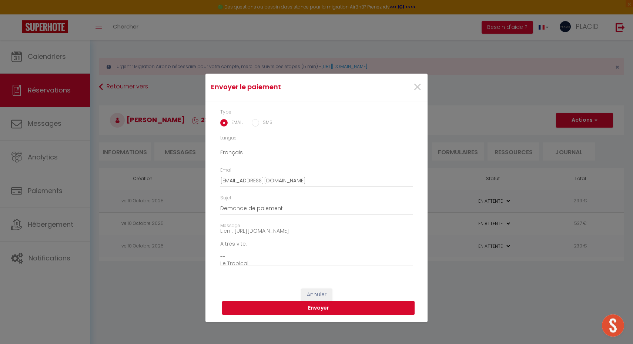
click at [282, 309] on button "Envoyer" at bounding box center [318, 308] width 192 height 14
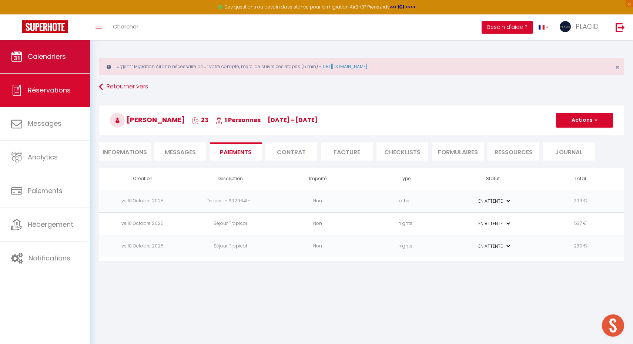
click at [64, 66] on link "Calendriers" at bounding box center [45, 56] width 90 height 33
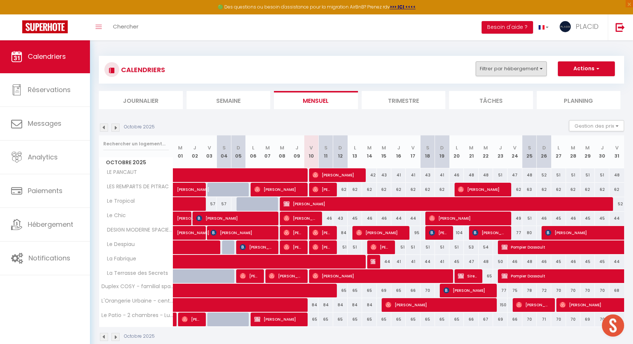
click at [516, 72] on button "Filtrer par hébergement" at bounding box center [511, 68] width 71 height 15
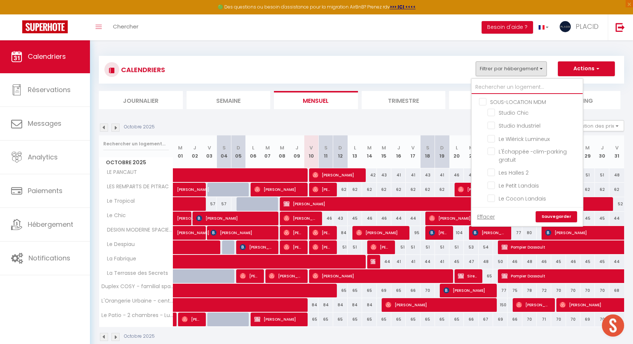
click at [513, 85] on input "text" at bounding box center [526, 87] width 111 height 13
type input "c"
checkbox input "false"
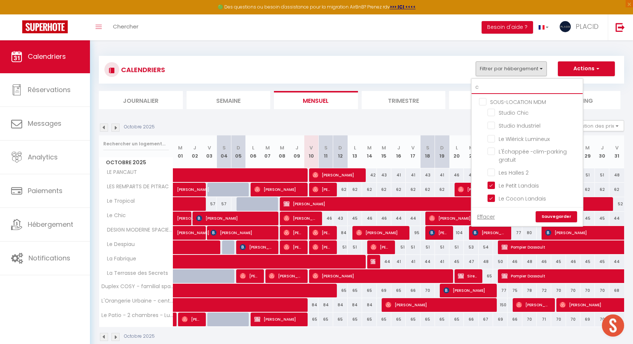
checkbox input "false"
checkbox input "true"
checkbox input "false"
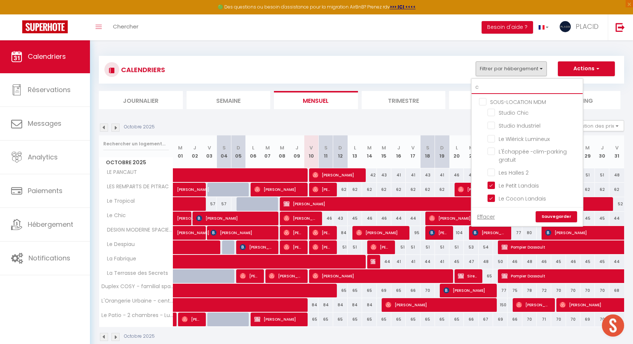
checkbox input "true"
checkbox input "false"
checkbox input "true"
checkbox input "false"
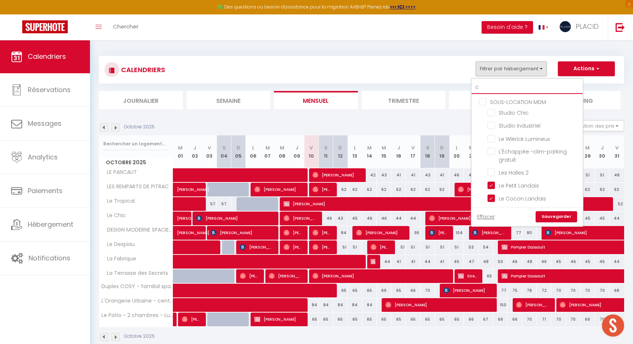
checkbox input "false"
checkbox input "true"
checkbox input "false"
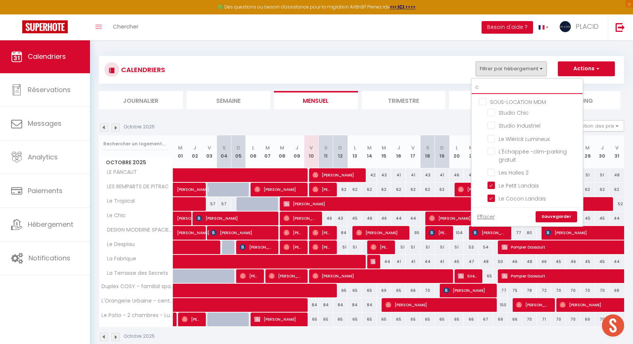
checkbox input "false"
checkbox input "true"
checkbox input "false"
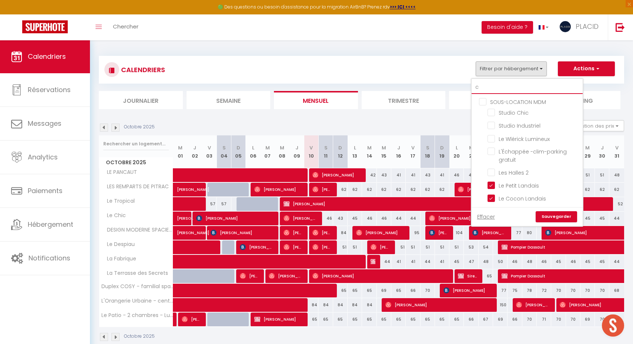
checkbox input "false"
type input "co"
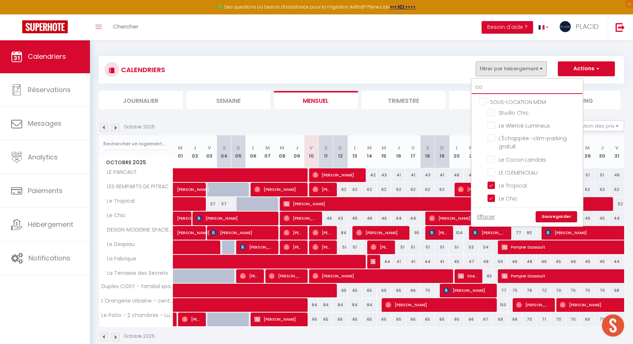
checkbox input "false"
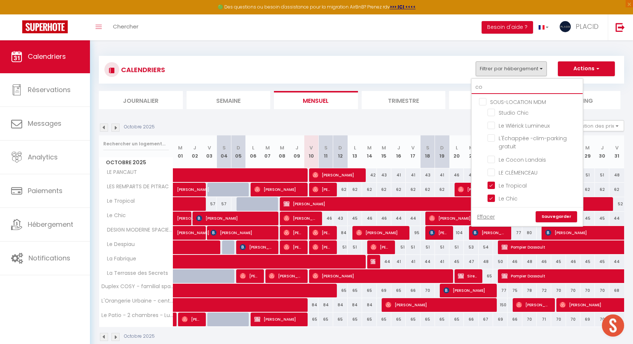
checkbox input "false"
checkbox input "true"
checkbox input "false"
type input "con"
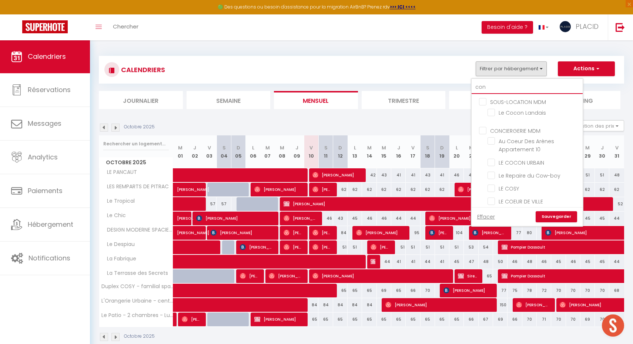
checkbox input "false"
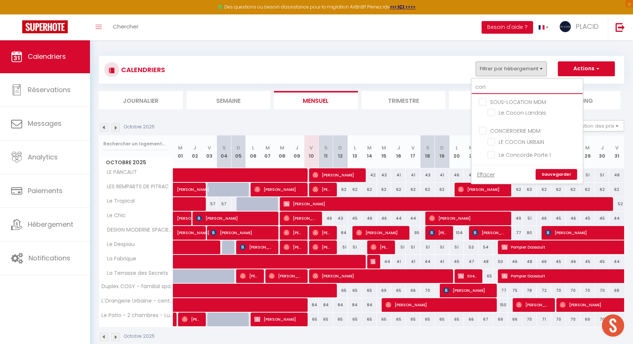
type input "conc"
checkbox input "false"
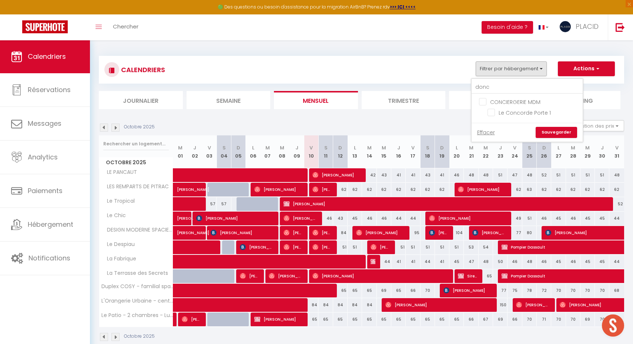
drag, startPoint x: 513, startPoint y: 85, endPoint x: 518, endPoint y: 114, distance: 29.4
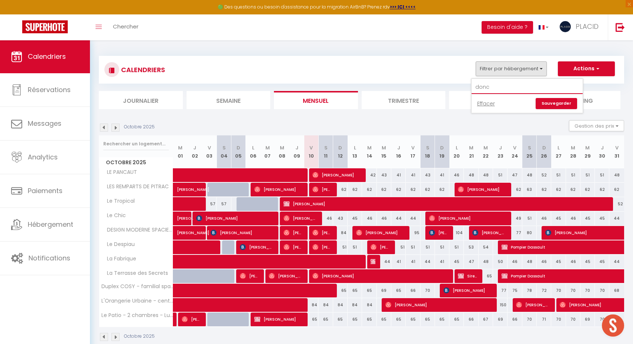
click at [511, 86] on input "donc" at bounding box center [526, 87] width 111 height 13
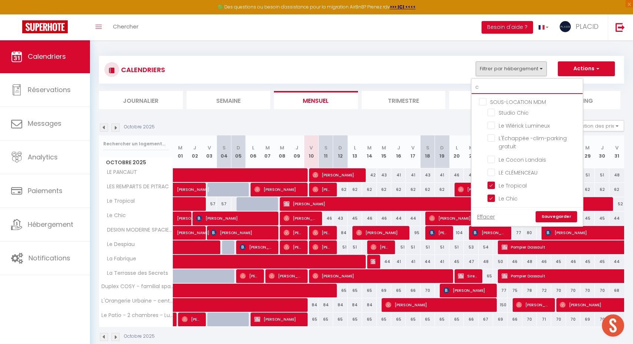
type input "co"
checkbox input "false"
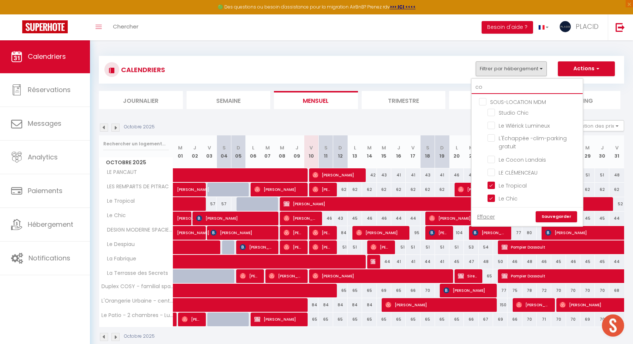
checkbox input "false"
checkbox input "true"
checkbox input "false"
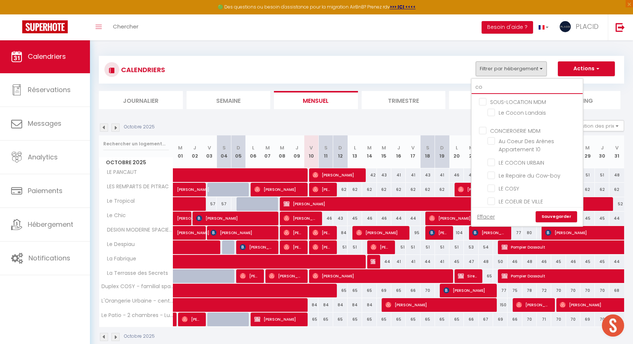
type input "con"
checkbox input "false"
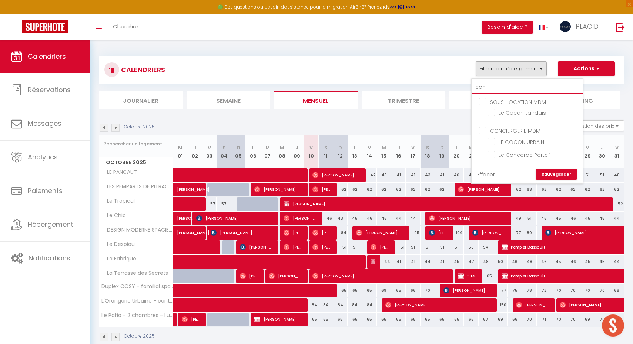
type input "conc"
checkbox input "false"
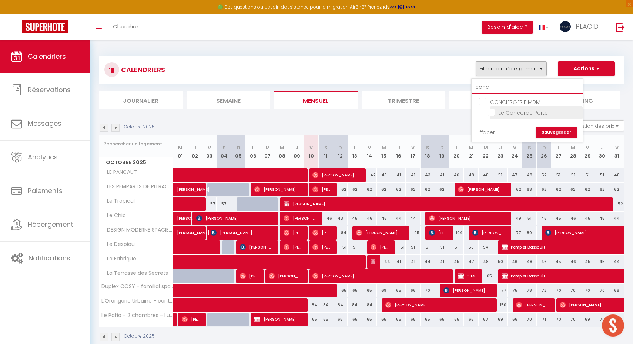
type input "conc"
click at [494, 113] on input "Le Concorde Porte 1" at bounding box center [533, 111] width 93 height 7
checkbox input "true"
click at [508, 86] on input "conc" at bounding box center [526, 87] width 111 height 13
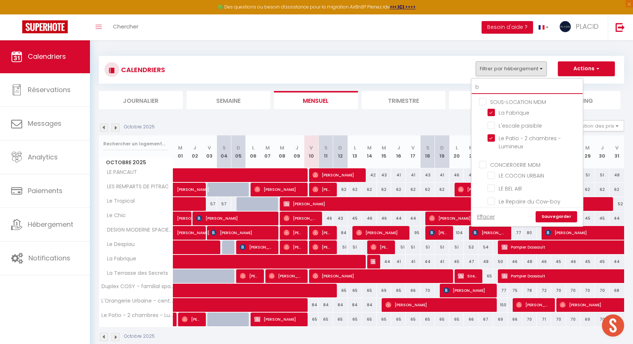
type input "be"
checkbox input "false"
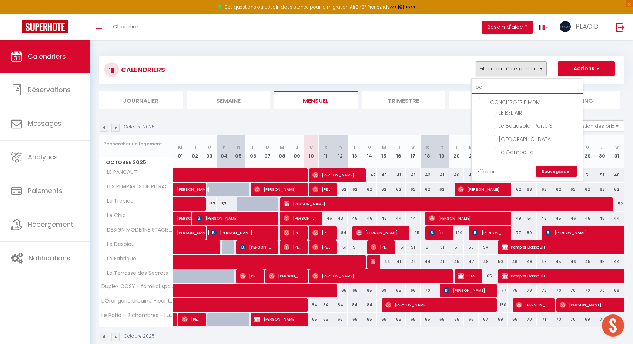
type input "bea"
checkbox input "false"
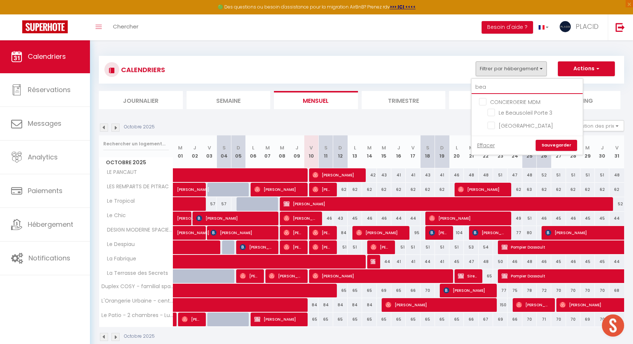
type input "beau"
checkbox input "false"
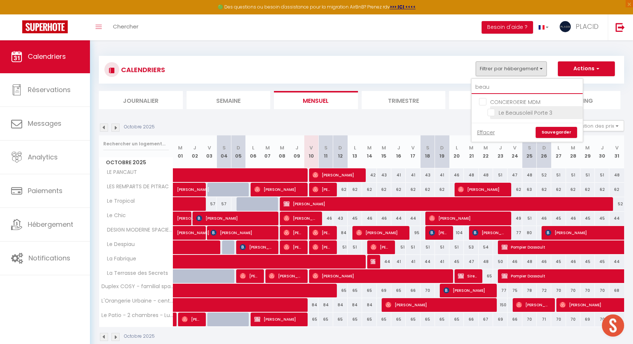
type input "beau"
click at [508, 115] on input "Le Beausoleil Porte 3" at bounding box center [533, 111] width 93 height 7
checkbox input "true"
click at [503, 86] on input "beau" at bounding box center [526, 87] width 111 height 13
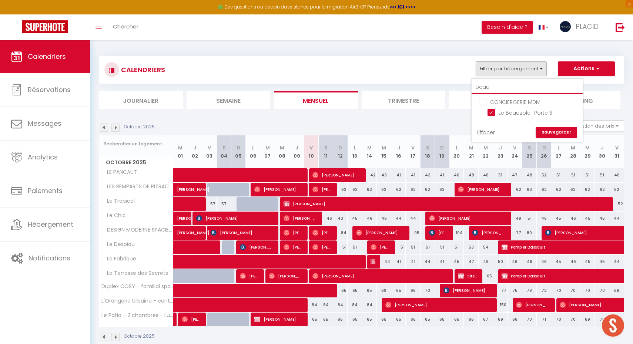
type input "r"
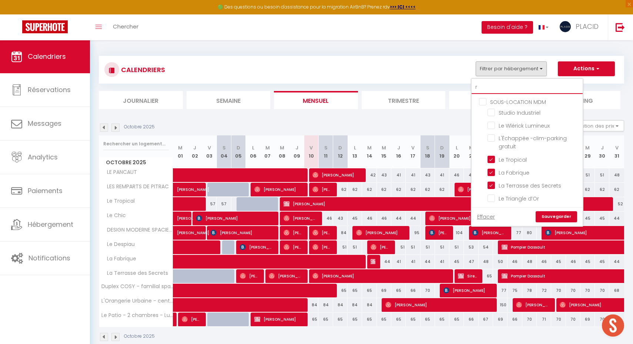
checkbox input "false"
type input "ro"
checkbox input "true"
checkbox input "false"
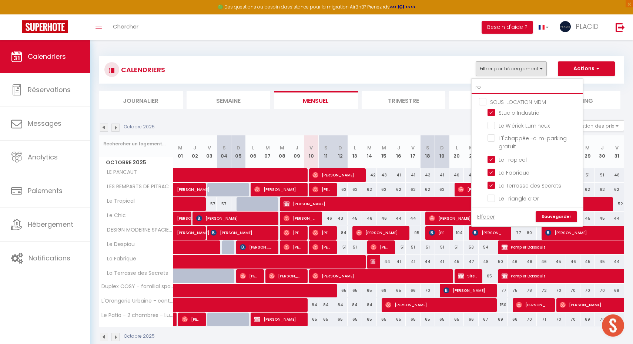
checkbox input "false"
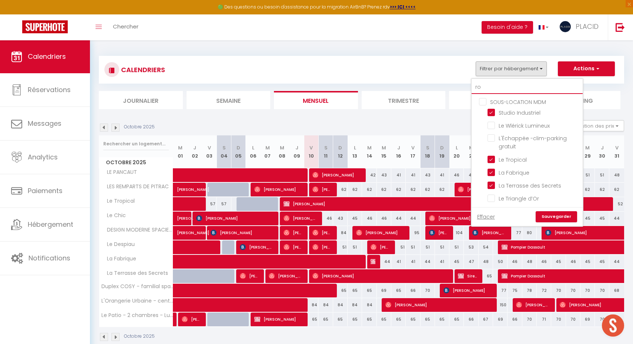
checkbox input "false"
type input "[PERSON_NAME]"
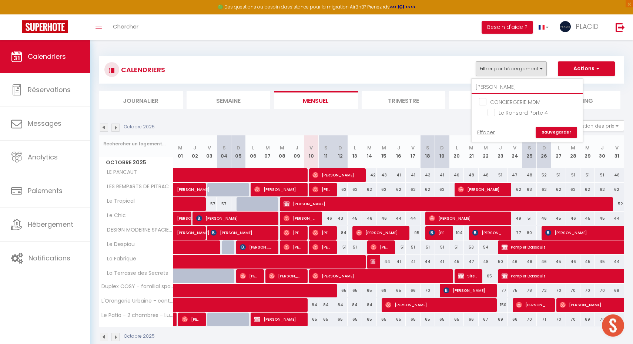
checkbox input "false"
type input "[PERSON_NAME]"
click at [502, 111] on input "Le Ronsard Porte 4" at bounding box center [533, 111] width 93 height 7
checkbox input "true"
click at [498, 87] on input "[PERSON_NAME]" at bounding box center [526, 87] width 111 height 13
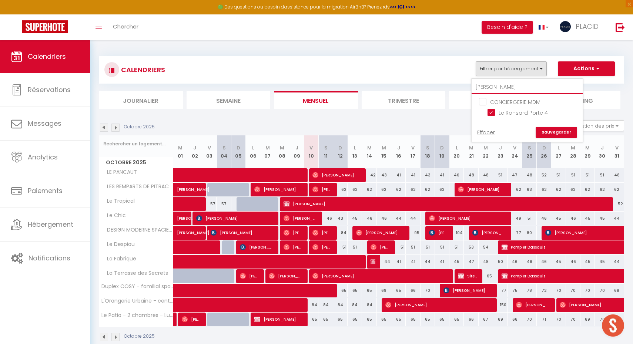
click at [498, 87] on input "[PERSON_NAME]" at bounding box center [526, 87] width 111 height 13
type input "e"
checkbox input "false"
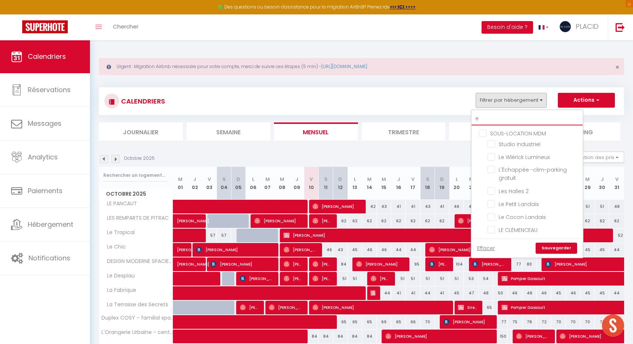
type input "es"
checkbox input "false"
checkbox input "true"
checkbox input "false"
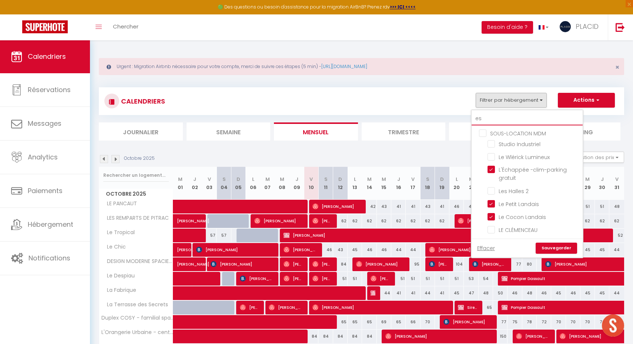
checkbox input "true"
checkbox input "false"
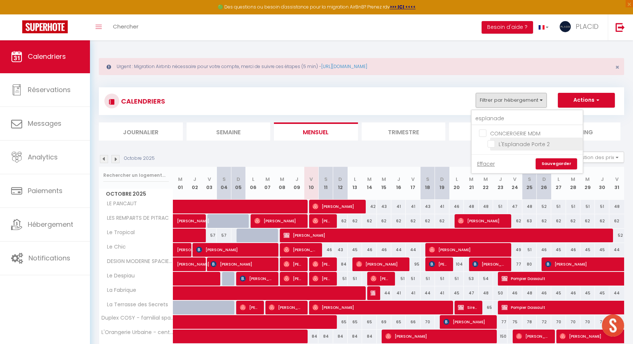
drag, startPoint x: 503, startPoint y: 131, endPoint x: 506, endPoint y: 146, distance: 15.0
click at [506, 146] on input "L'Esplanade Porte 2" at bounding box center [533, 143] width 93 height 7
click at [551, 164] on link "Sauvegarder" at bounding box center [555, 163] width 41 height 11
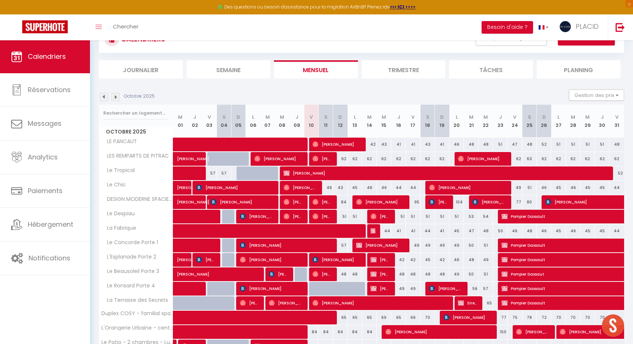
scroll to position [66, 0]
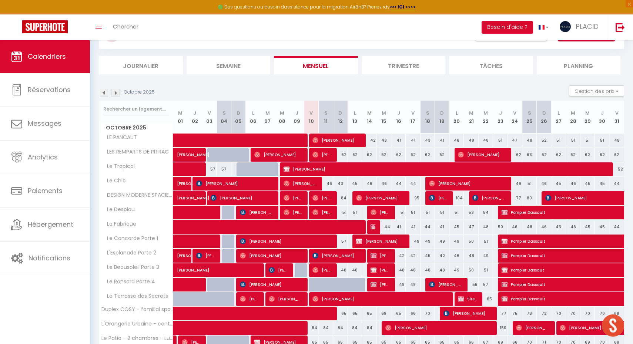
click at [381, 242] on span "[PERSON_NAME]" at bounding box center [380, 241] width 48 height 14
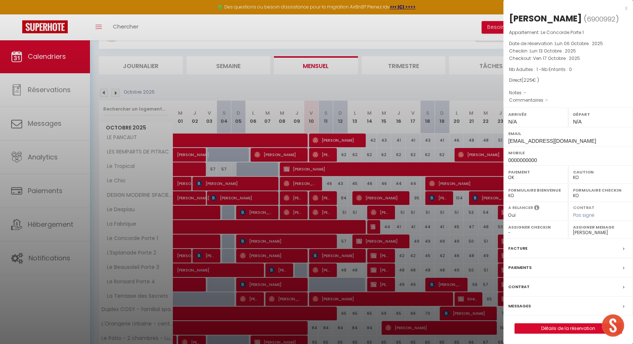
click at [577, 329] on link "Détails de la réservation" at bounding box center [568, 329] width 107 height 10
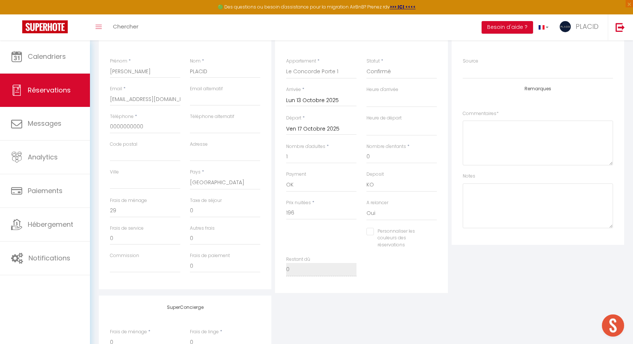
scroll to position [108, 0]
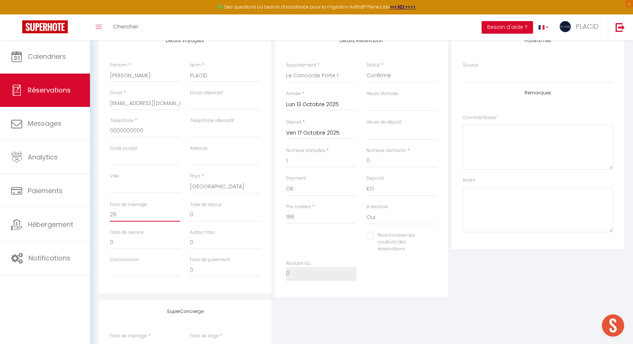
click at [123, 214] on input "29" at bounding box center [145, 214] width 70 height 13
click at [343, 246] on div "Personnaliser les couleurs des réservations #D7092E" at bounding box center [361, 246] width 160 height 28
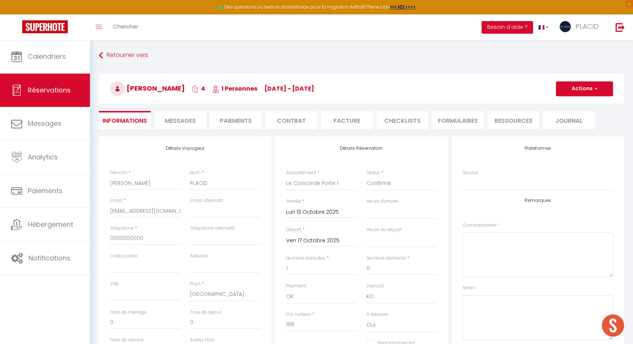
scroll to position [0, 0]
click at [231, 124] on li "Paiements" at bounding box center [236, 120] width 52 height 18
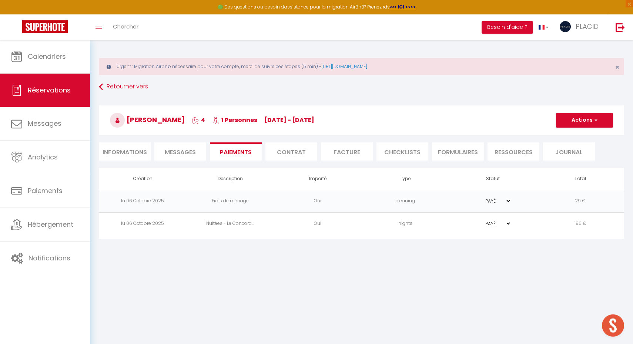
click at [583, 115] on button "Actions" at bounding box center [584, 120] width 57 height 15
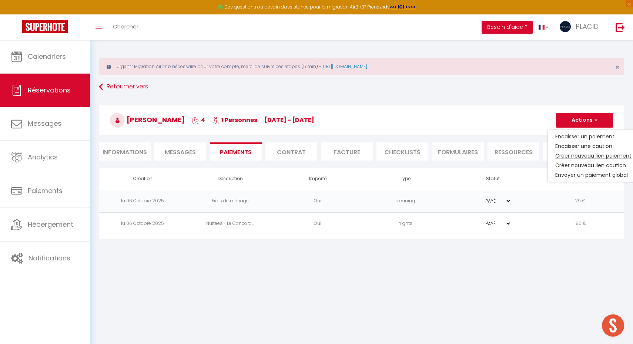
click at [585, 156] on link "Créer nouveau lien paiement" at bounding box center [593, 156] width 91 height 10
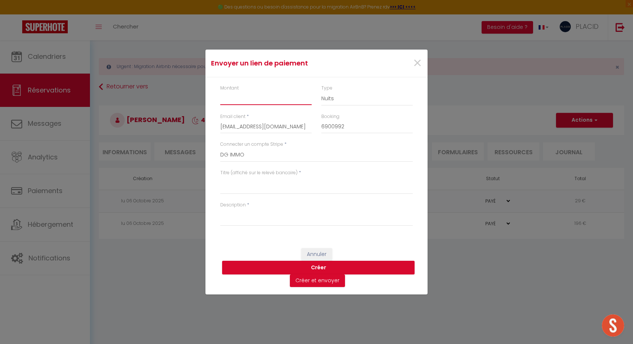
click at [253, 100] on input "Montant" at bounding box center [265, 98] width 91 height 13
click at [227, 185] on textarea "Titre (affiché sur le relevé bancaire)" at bounding box center [316, 186] width 192 height 18
drag, startPoint x: 277, startPoint y: 63, endPoint x: 278, endPoint y: 67, distance: 4.6
click at [278, 67] on h4 "Envoyer un lien de paiement" at bounding box center [279, 63] width 137 height 10
click at [318, 65] on h4 "Envoyer un lien de paiement" at bounding box center [279, 63] width 137 height 10
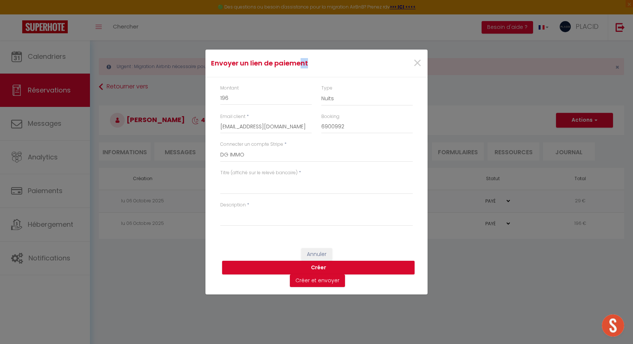
drag, startPoint x: 301, startPoint y: 60, endPoint x: 335, endPoint y: 60, distance: 33.7
click at [335, 60] on h4 "Envoyer un lien de paiement" at bounding box center [279, 63] width 137 height 10
click at [222, 185] on textarea "Titre (affiché sur le relevé bancaire)" at bounding box center [316, 186] width 192 height 18
click at [221, 182] on textarea "[PERSON_NAME]" at bounding box center [316, 186] width 192 height 18
drag, startPoint x: 243, startPoint y: 214, endPoint x: 208, endPoint y: 213, distance: 35.5
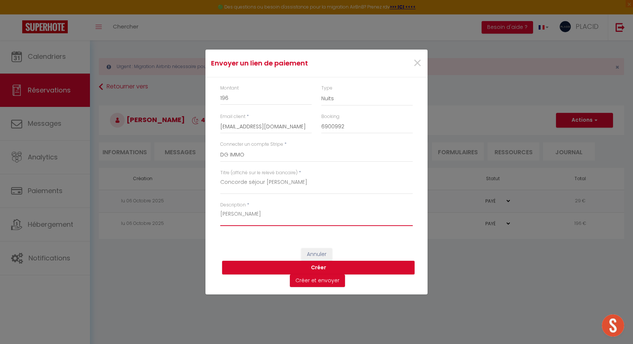
click at [208, 213] on div "Montant 196 Type Nuits Frais de ménage Taxe de séjour Autre Email client * [EMA…" at bounding box center [316, 159] width 222 height 164
click at [312, 282] on button "Créer et envoyer" at bounding box center [317, 281] width 55 height 13
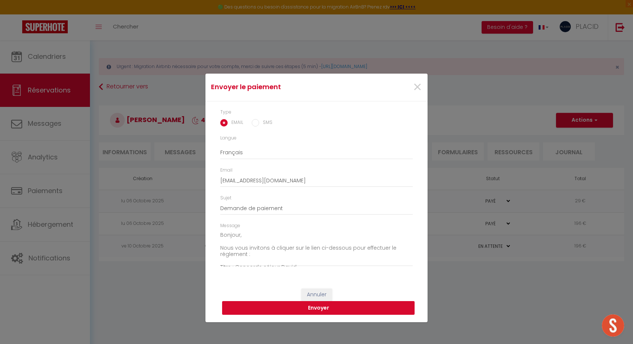
click at [317, 310] on button "Envoyer" at bounding box center [318, 308] width 192 height 14
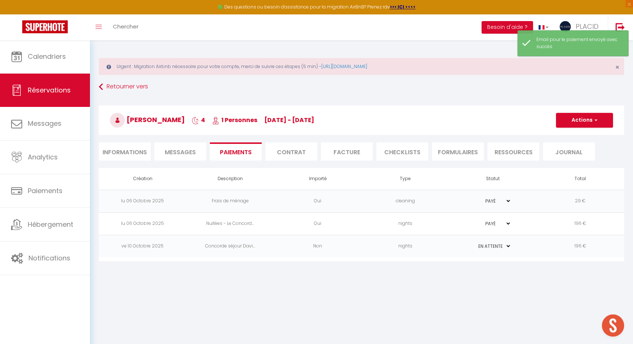
click at [122, 148] on li "Informations" at bounding box center [125, 151] width 52 height 18
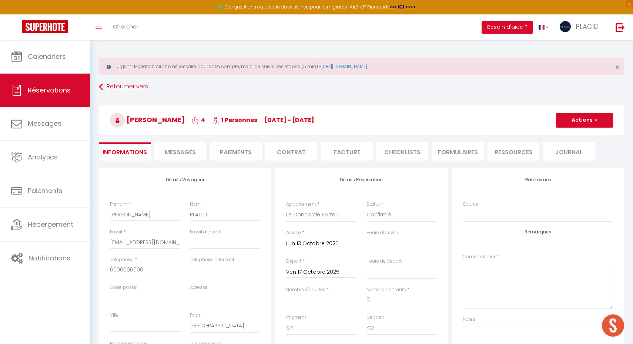
click at [134, 88] on link "Retourner vers" at bounding box center [361, 86] width 525 height 13
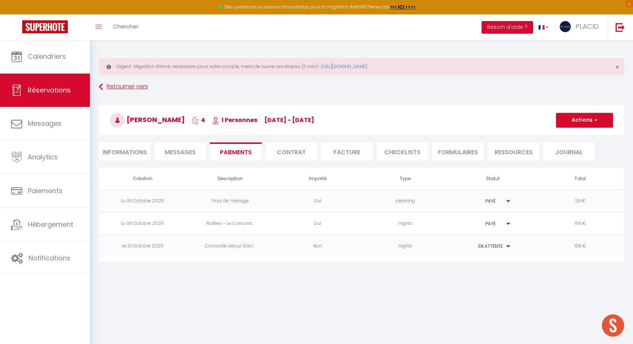
click at [134, 88] on link "Retourner vers" at bounding box center [361, 86] width 525 height 13
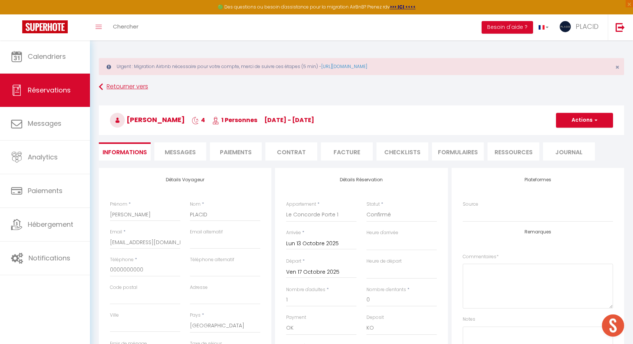
click at [131, 87] on link "Retourner vers" at bounding box center [361, 86] width 525 height 13
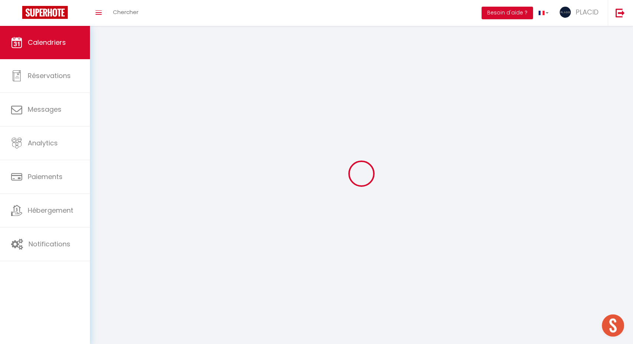
scroll to position [26, 0]
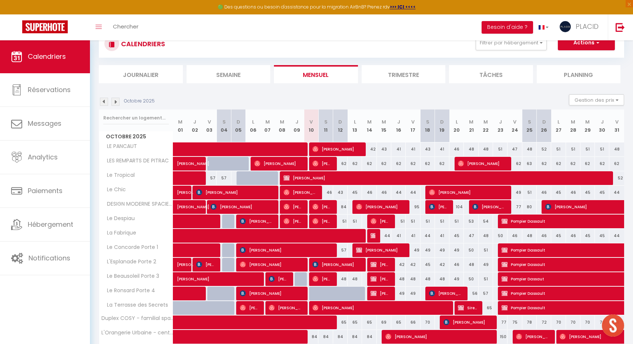
click at [384, 263] on span "[PERSON_NAME]" at bounding box center [379, 265] width 19 height 14
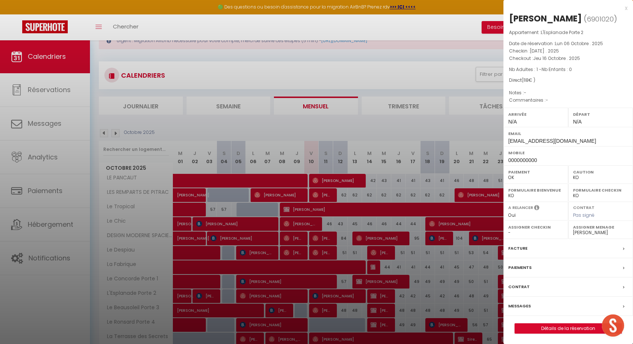
click at [384, 263] on div at bounding box center [316, 172] width 633 height 344
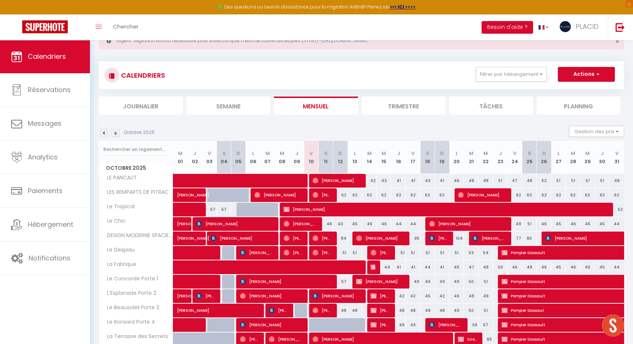
click at [388, 308] on span "[PERSON_NAME] et [PERSON_NAME]" at bounding box center [379, 310] width 19 height 14
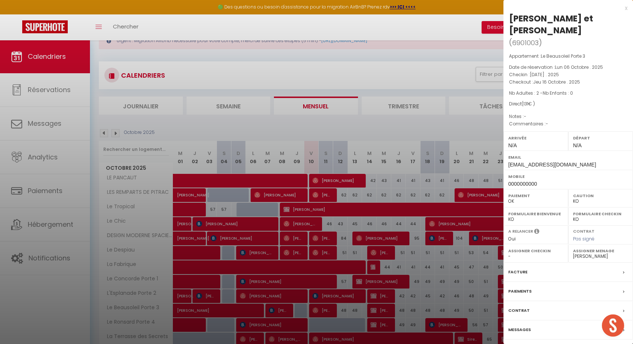
click at [389, 311] on div at bounding box center [316, 172] width 633 height 344
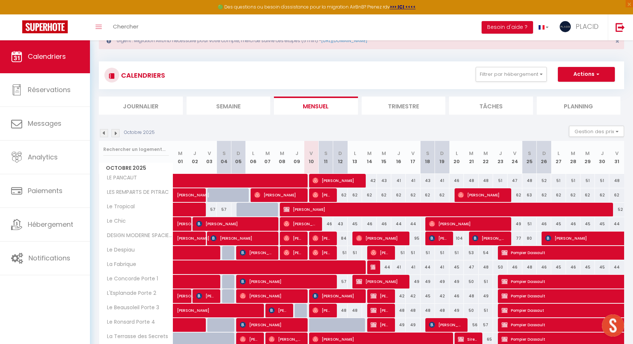
click at [385, 323] on span "[PERSON_NAME]" at bounding box center [379, 325] width 19 height 14
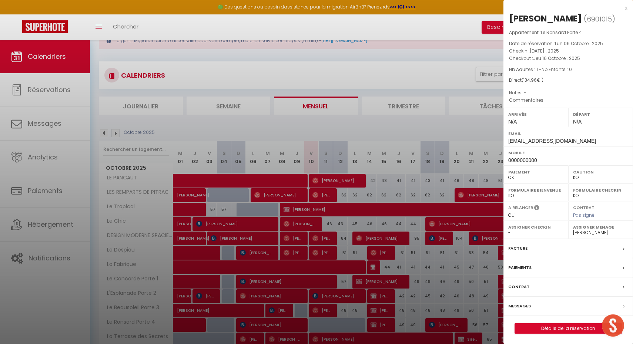
click at [386, 322] on div at bounding box center [316, 172] width 633 height 344
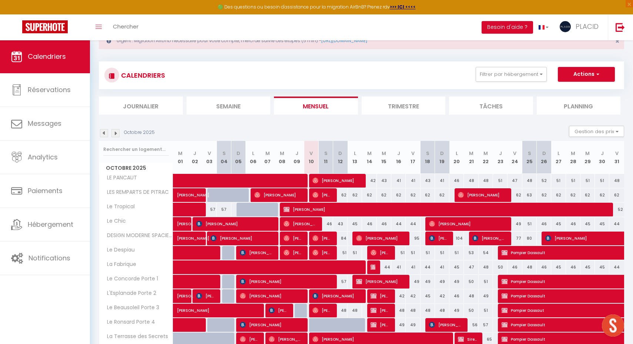
click at [382, 295] on span "[PERSON_NAME]" at bounding box center [379, 296] width 19 height 14
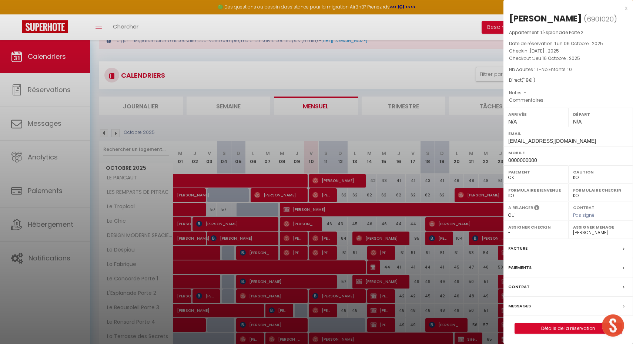
click at [532, 268] on div "Paiements" at bounding box center [568, 267] width 130 height 19
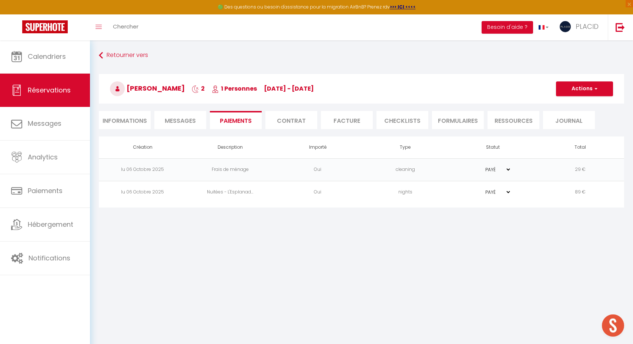
click at [130, 119] on li "Informations" at bounding box center [125, 120] width 52 height 18
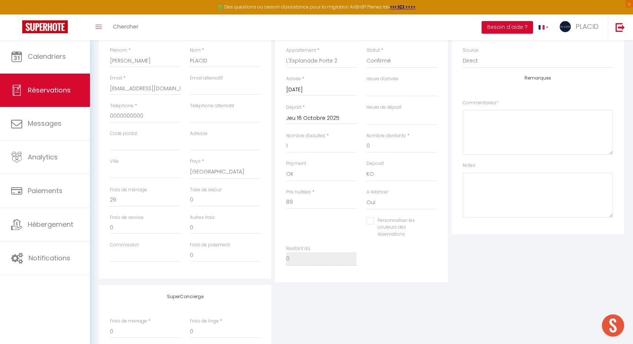
scroll to position [123, 0]
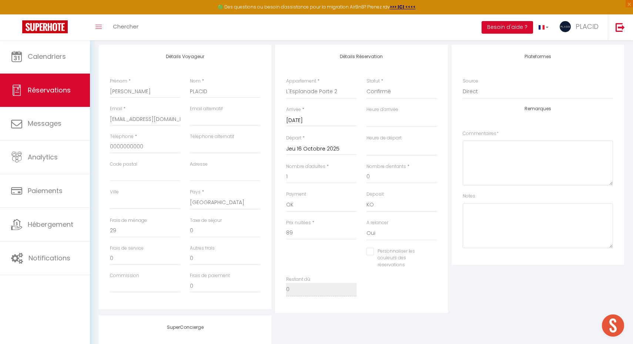
click at [118, 194] on label "Ville" at bounding box center [114, 192] width 9 height 7
click at [118, 196] on input "Ville" at bounding box center [145, 202] width 70 height 13
click at [118, 226] on input "29" at bounding box center [145, 230] width 70 height 13
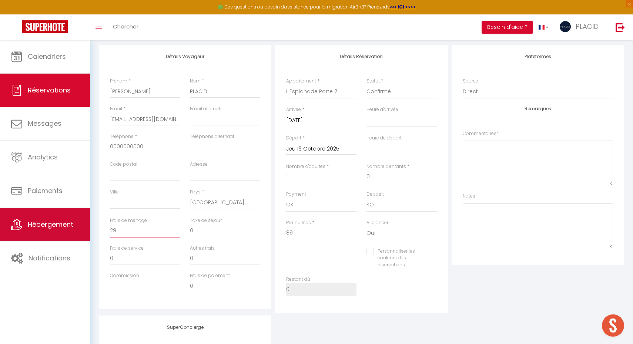
drag, startPoint x: 118, startPoint y: 226, endPoint x: 56, endPoint y: 223, distance: 62.7
click at [56, 223] on div "🟢 Des questions ou besoin d'assistance pour la migration AirBnB? Prenez rdv >>>…" at bounding box center [316, 191] width 633 height 548
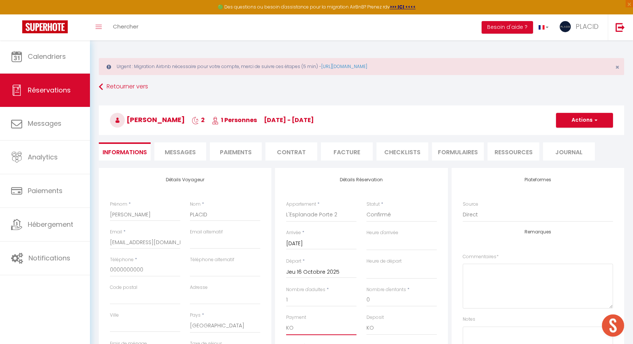
scroll to position [0, 0]
click at [597, 110] on h3 "[PERSON_NAME] 2 1 Personnes [DATE] - [DATE]" at bounding box center [361, 120] width 525 height 30
click at [596, 120] on span "button" at bounding box center [594, 120] width 4 height 7
click at [580, 138] on link "Enregistrer" at bounding box center [577, 137] width 58 height 10
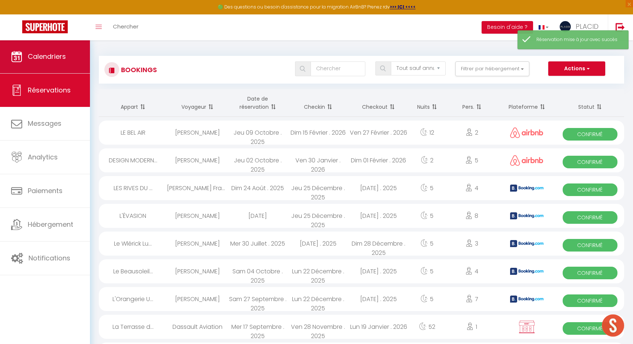
click at [57, 65] on link "Calendriers" at bounding box center [45, 56] width 90 height 33
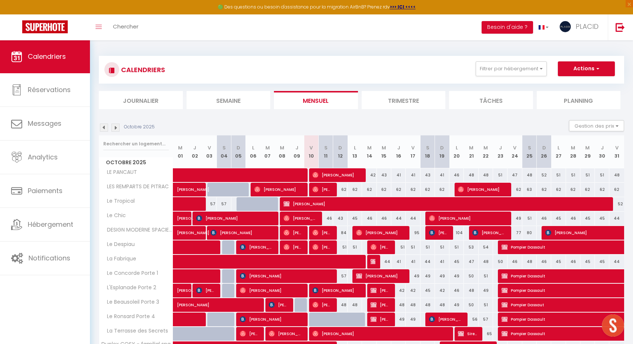
click at [387, 291] on span "[PERSON_NAME]" at bounding box center [379, 290] width 19 height 14
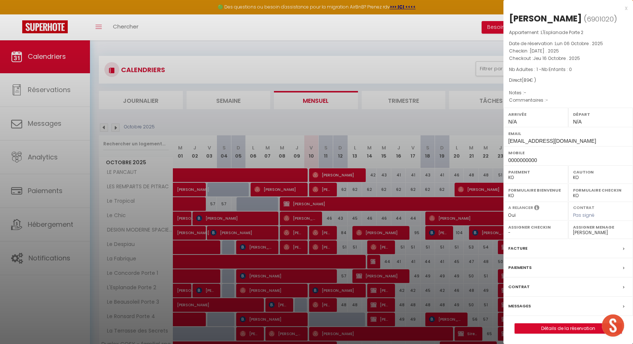
click at [545, 266] on div "Paiements" at bounding box center [568, 267] width 130 height 19
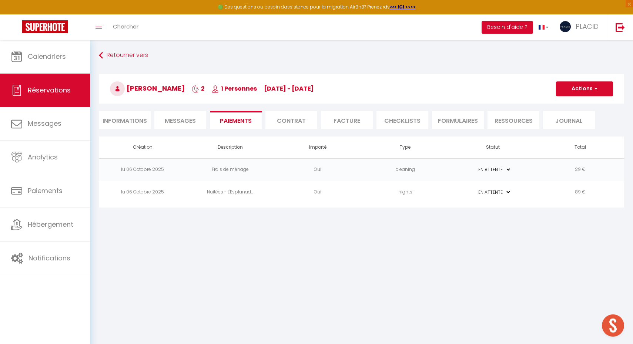
click at [556, 196] on td "89 €" at bounding box center [581, 192] width 88 height 23
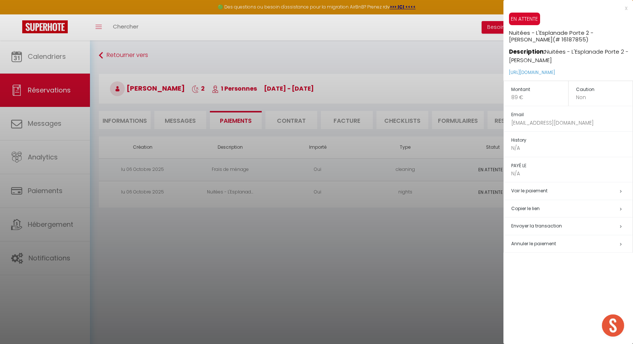
click at [462, 266] on div at bounding box center [316, 172] width 633 height 344
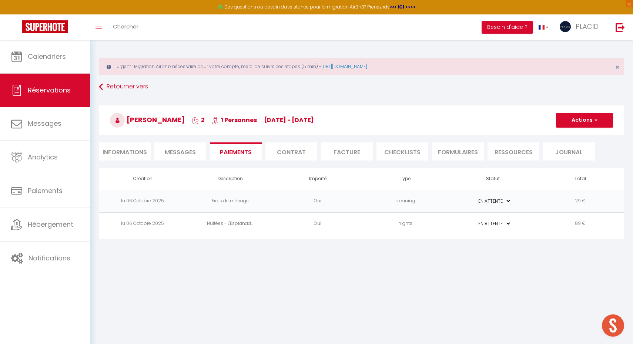
click at [589, 88] on link "Retourner vers" at bounding box center [361, 86] width 525 height 13
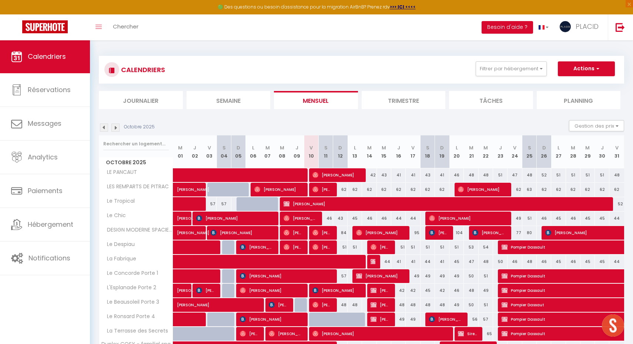
click at [385, 290] on span "[PERSON_NAME]" at bounding box center [379, 290] width 19 height 14
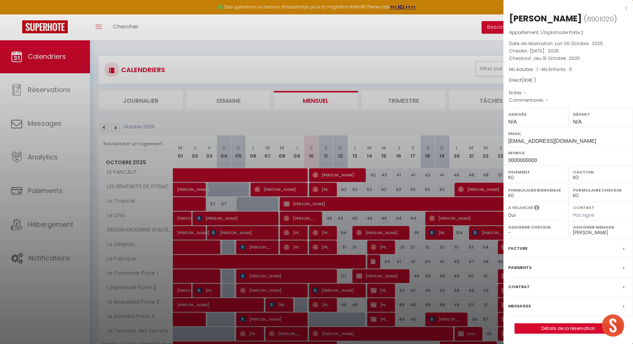
click at [544, 267] on div "Paiements" at bounding box center [568, 267] width 130 height 19
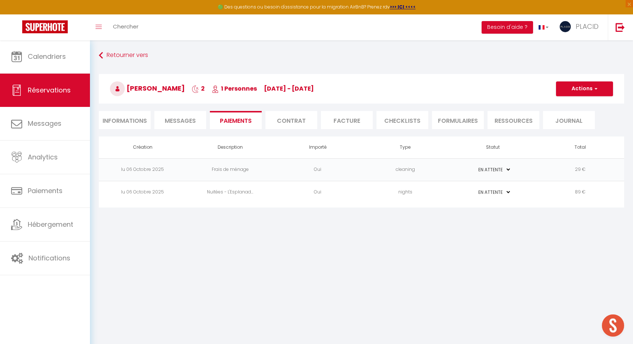
click at [592, 91] on span "button" at bounding box center [594, 88] width 4 height 7
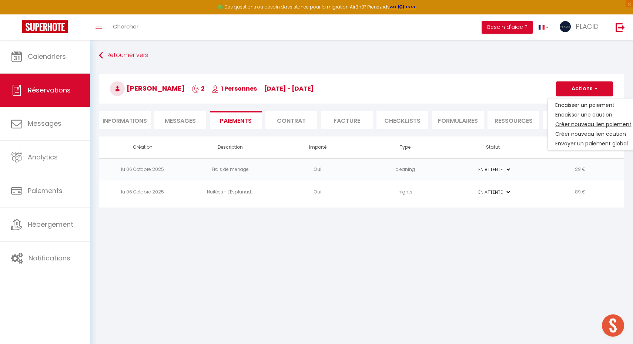
click at [593, 125] on link "Créer nouveau lien paiement" at bounding box center [593, 125] width 91 height 10
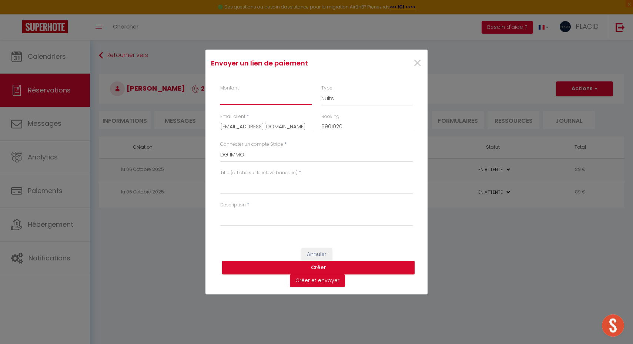
click at [291, 98] on input "Montant" at bounding box center [265, 98] width 91 height 13
click at [253, 184] on textarea "Titre (affiché sur le relevé bancaire)" at bounding box center [316, 186] width 192 height 18
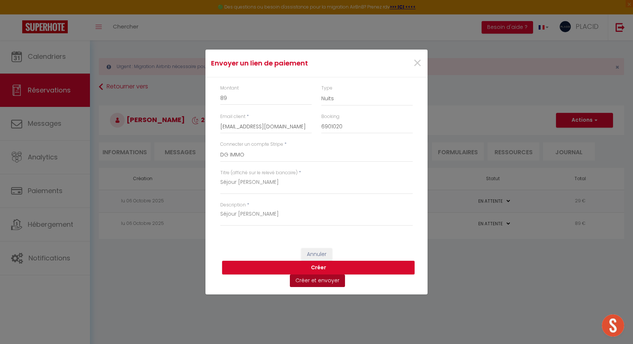
click at [323, 281] on button "Créer et envoyer" at bounding box center [317, 281] width 55 height 13
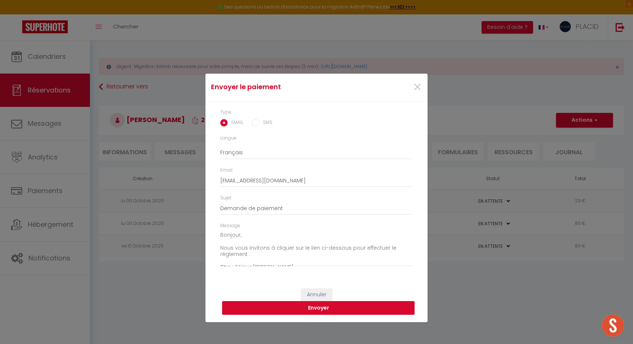
click at [320, 305] on button "Envoyer" at bounding box center [318, 308] width 192 height 14
